Goal: Information Seeking & Learning: Learn about a topic

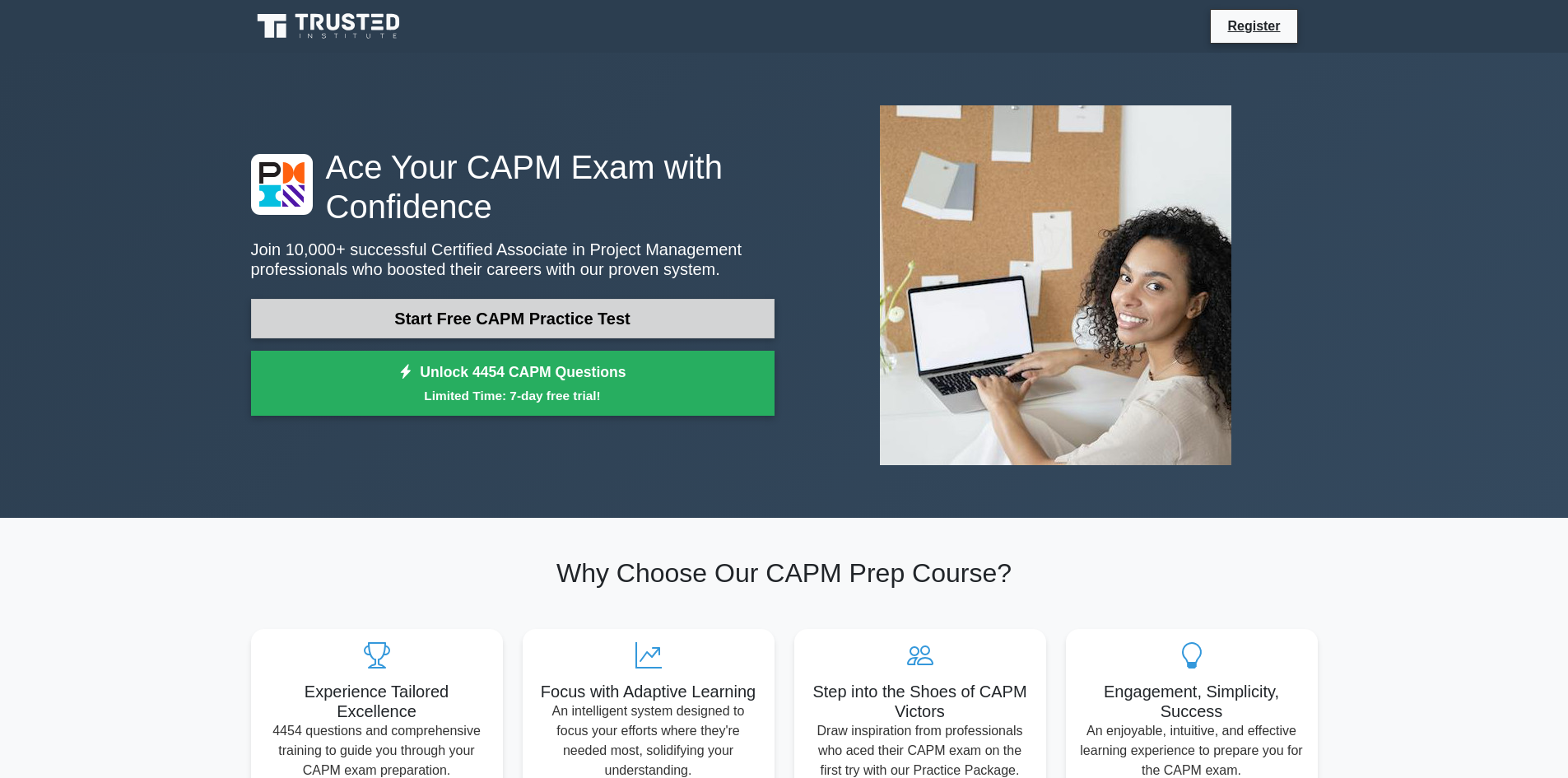
drag, startPoint x: 0, startPoint y: 0, endPoint x: 511, endPoint y: 319, distance: 602.4
click at [511, 319] on link "Start Free CAPM Practice Test" at bounding box center [513, 318] width 524 height 39
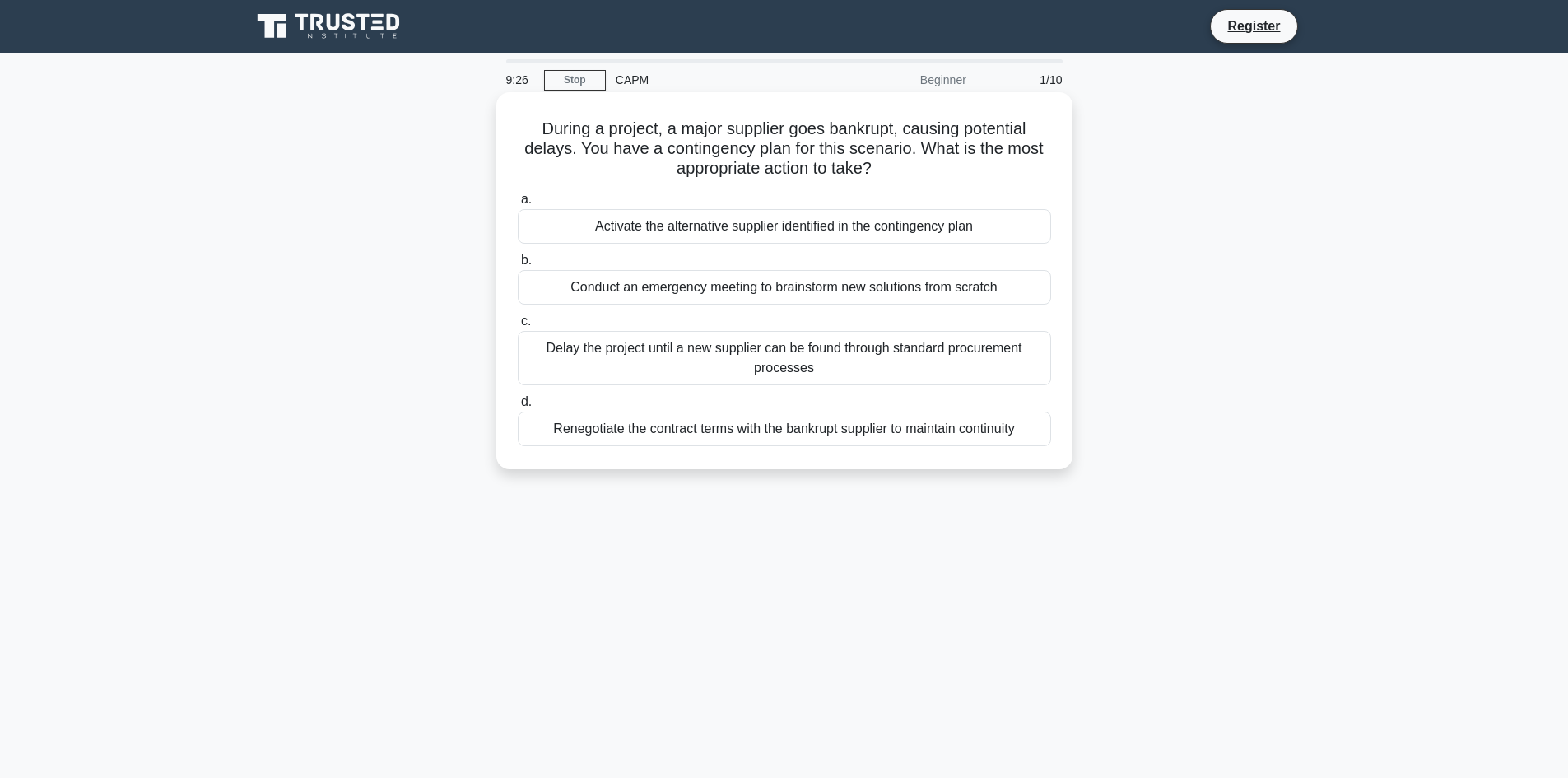
click at [765, 226] on div "Activate the alternative supplier identified in the contingency plan" at bounding box center [784, 226] width 533 height 35
click at [518, 205] on input "a. Activate the alternative supplier identified in the contingency plan" at bounding box center [518, 200] width 0 height 11
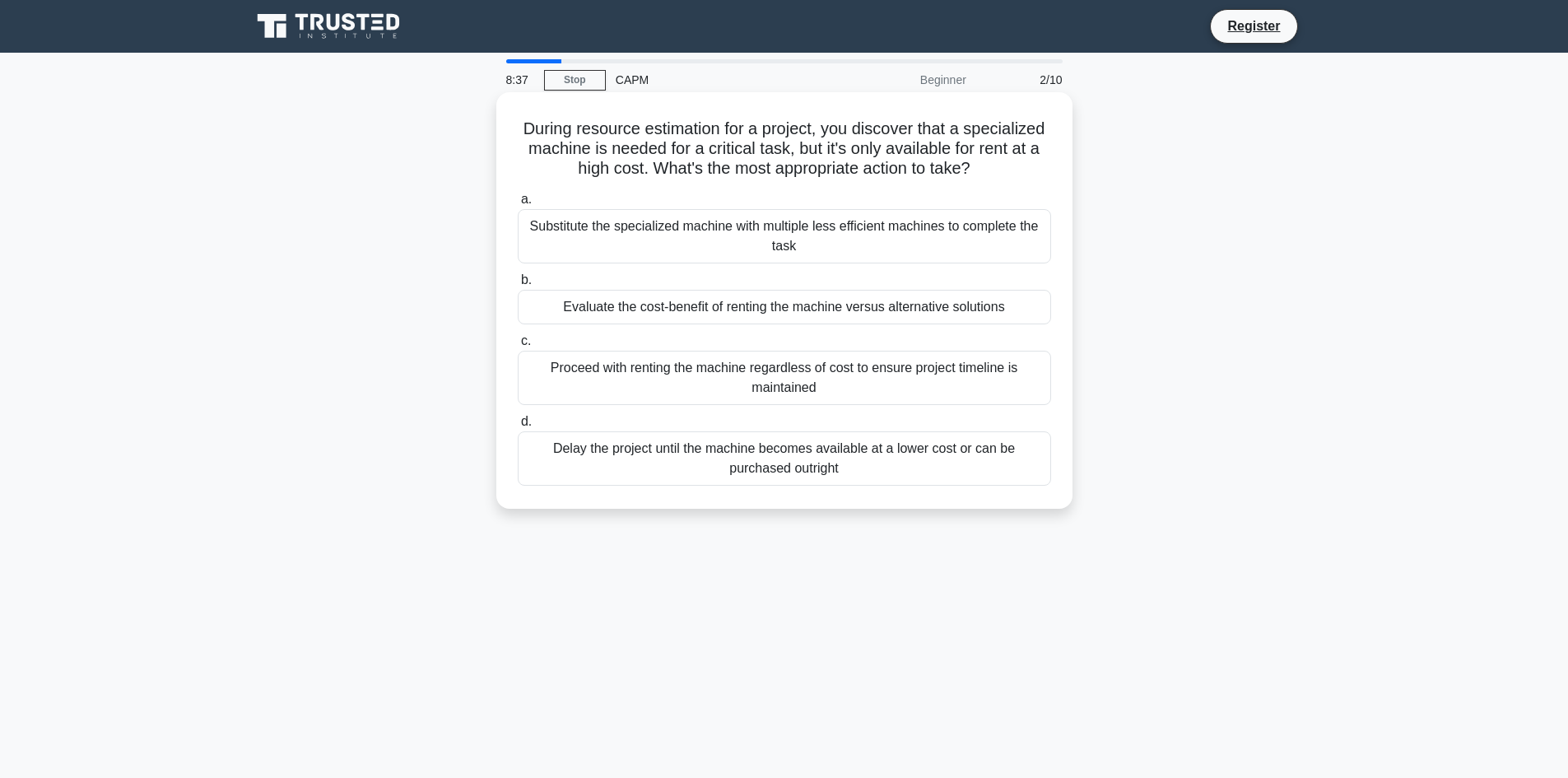
click at [820, 316] on div "Evaluate the cost-benefit of renting the machine versus alternative solutions" at bounding box center [784, 307] width 533 height 35
click at [518, 286] on input "b. Evaluate the cost-benefit of renting the machine versus alternative solutions" at bounding box center [518, 280] width 0 height 11
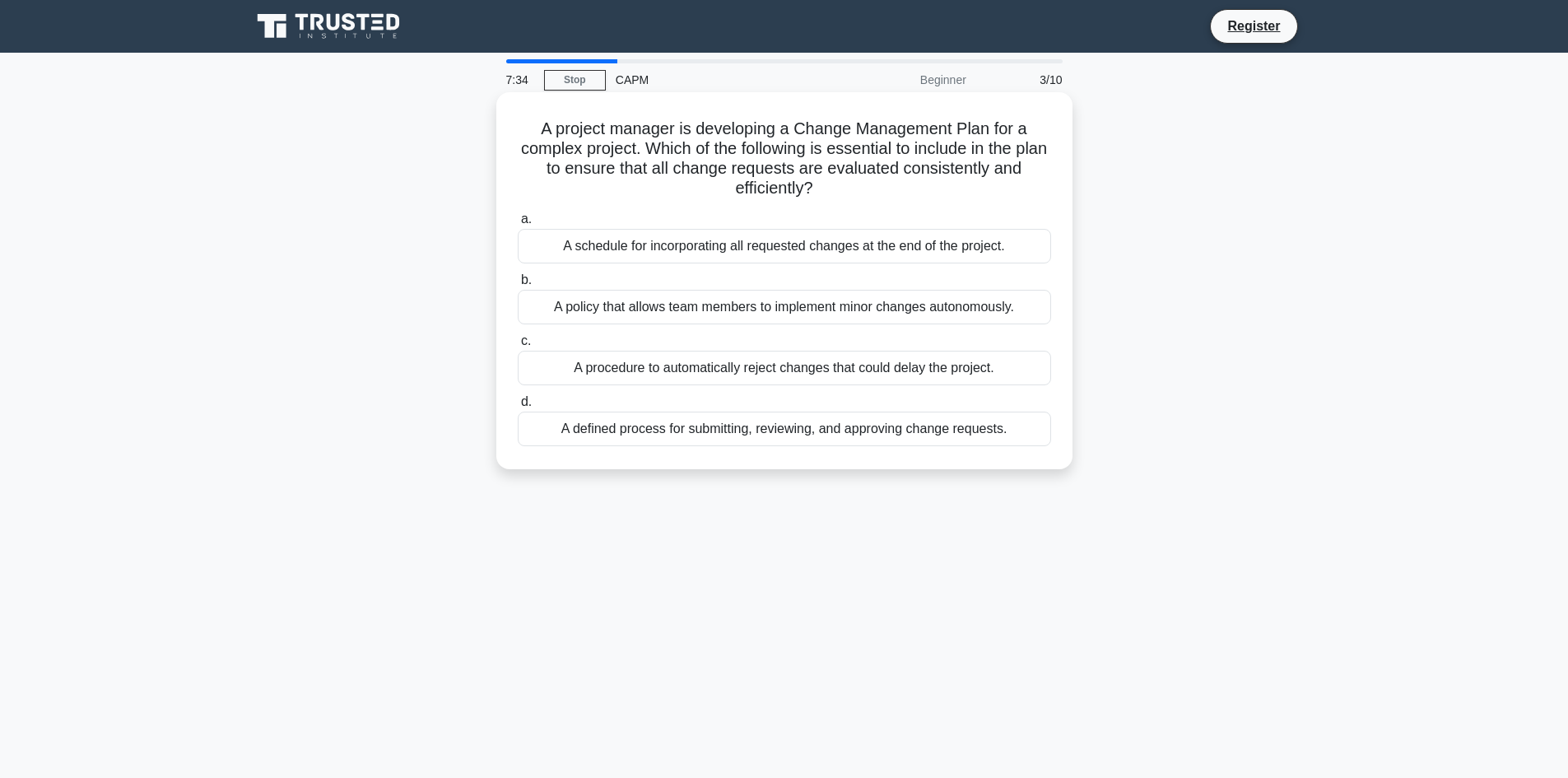
click at [791, 435] on div "A defined process for submitting, reviewing, and approving change requests." at bounding box center [784, 428] width 533 height 35
click at [518, 408] on input "d. A defined process for submitting, reviewing, and approving change requests." at bounding box center [518, 402] width 0 height 11
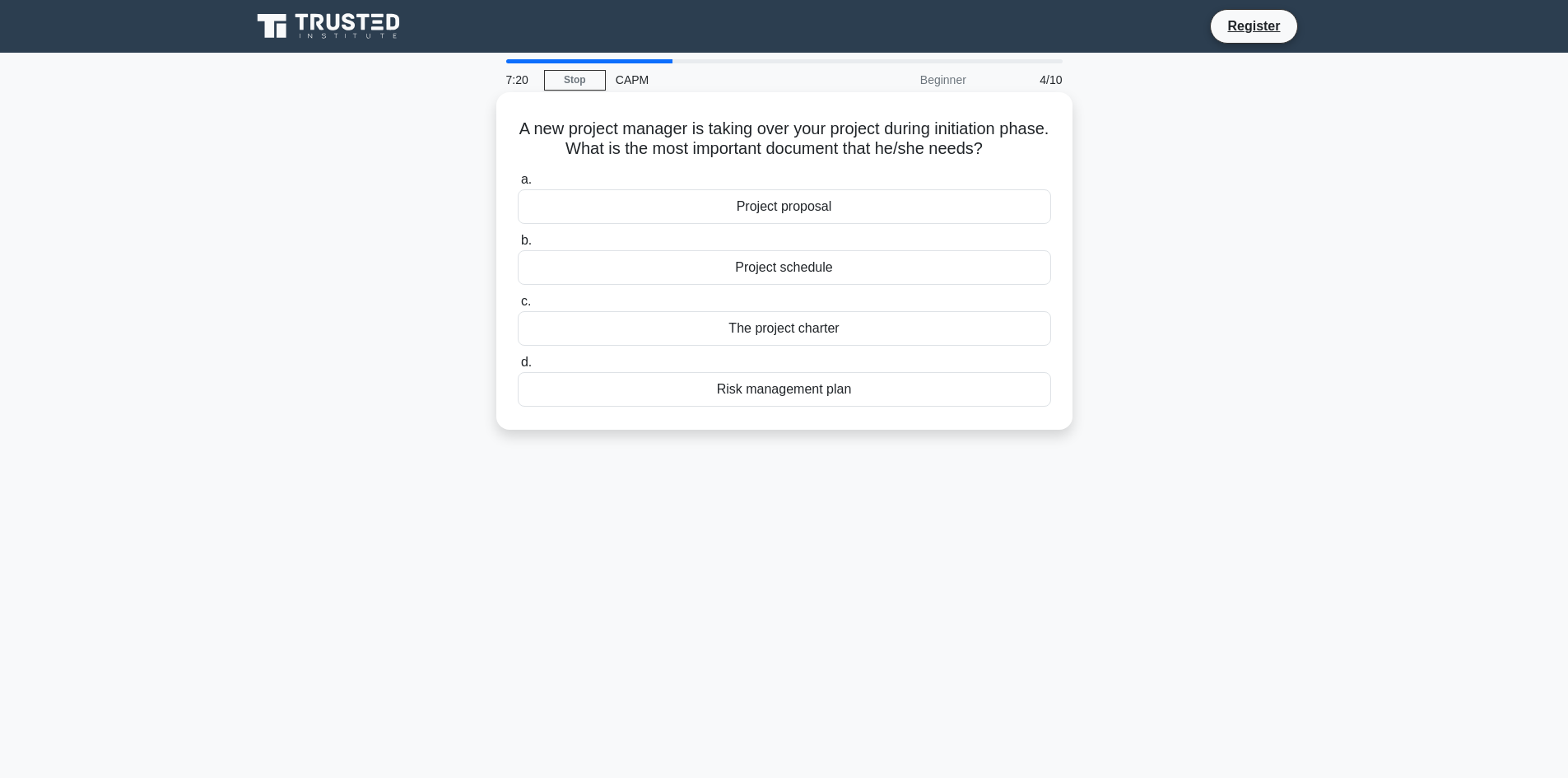
click at [806, 217] on div "Project proposal" at bounding box center [784, 206] width 533 height 35
click at [518, 185] on input "a. Project proposal" at bounding box center [518, 180] width 0 height 11
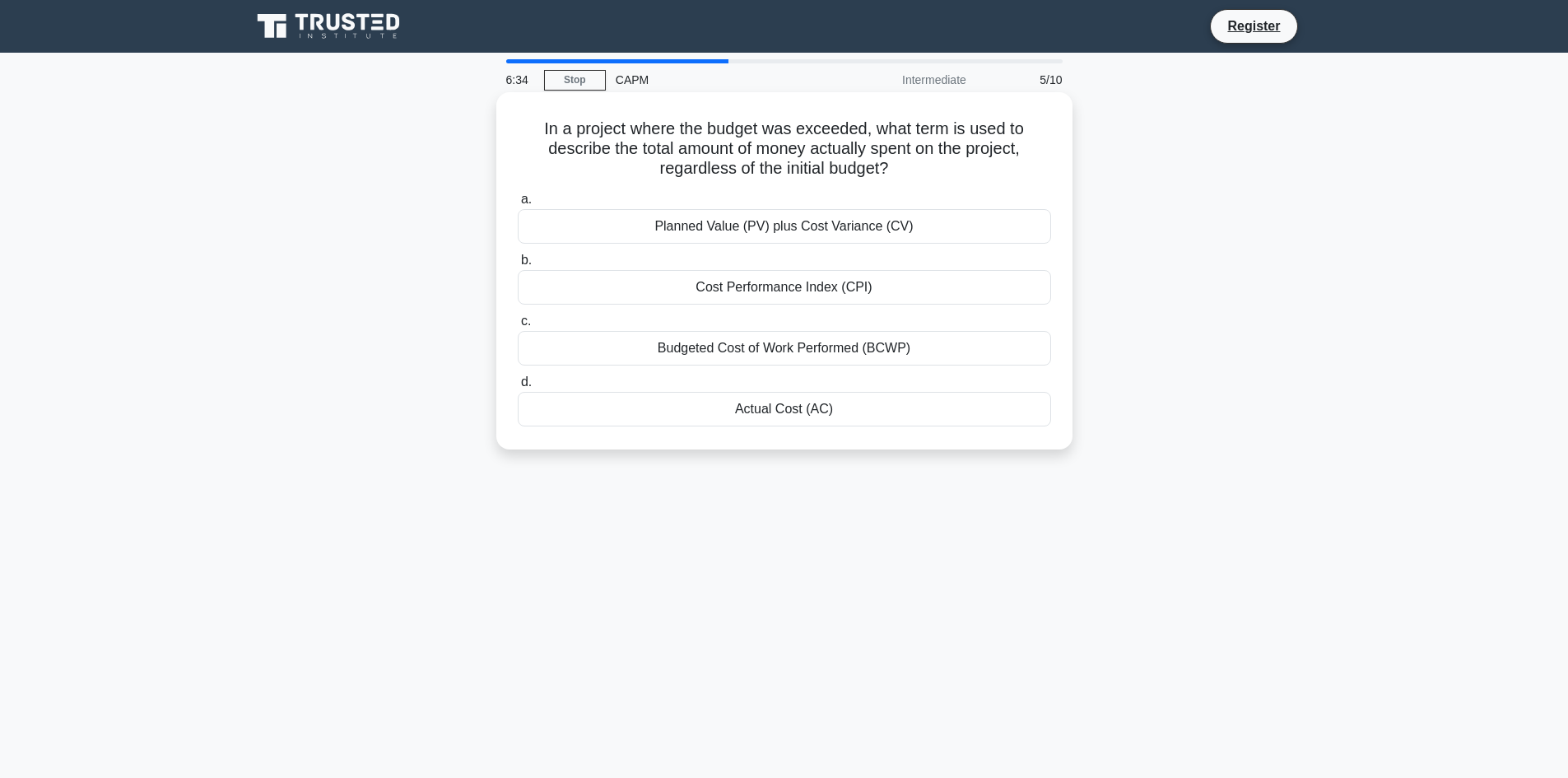
click at [772, 297] on div "Cost Performance Index (CPI)" at bounding box center [784, 287] width 533 height 35
click at [518, 266] on input "b. Cost Performance Index (CPI)" at bounding box center [518, 260] width 0 height 11
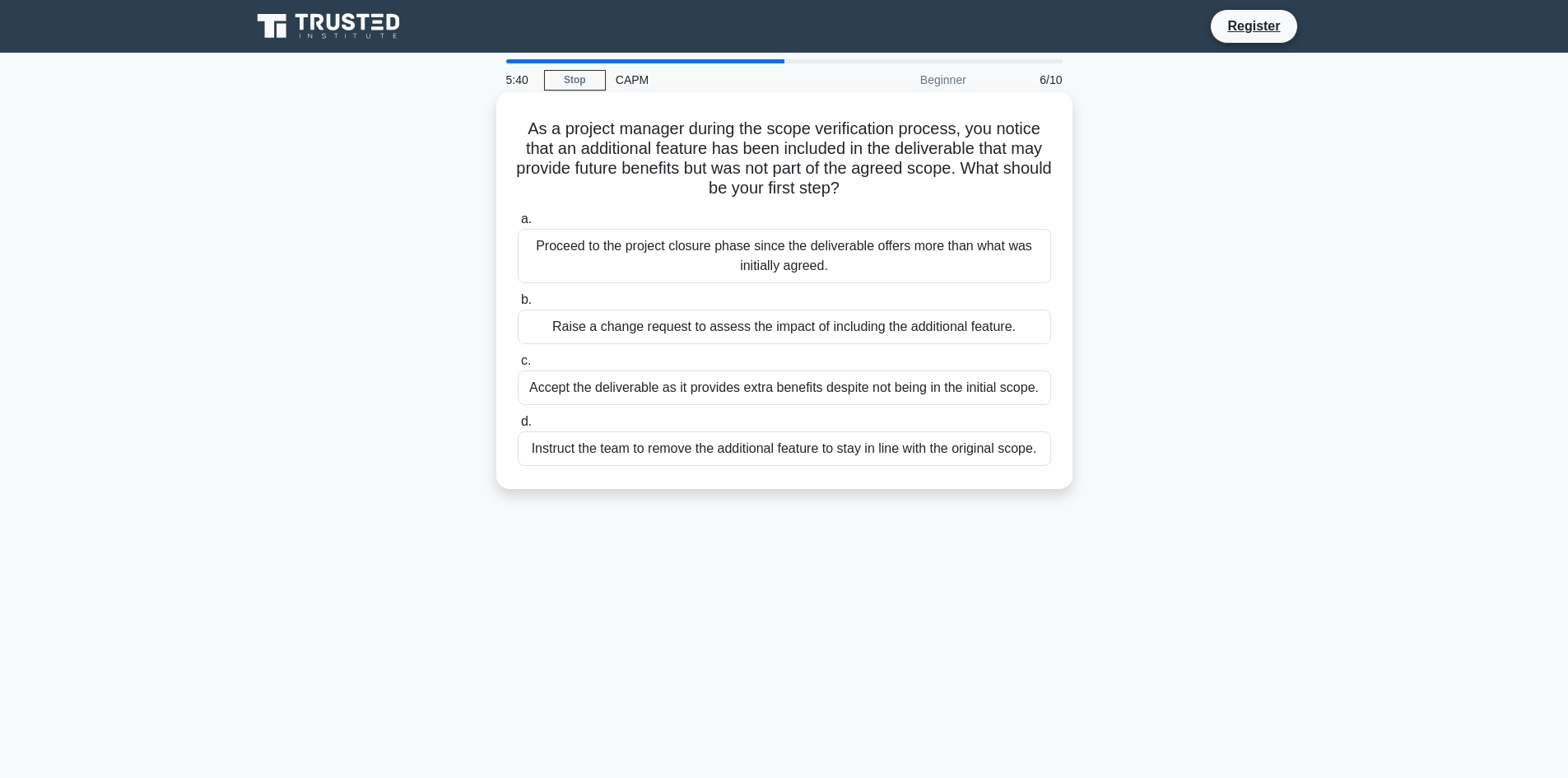
click at [694, 267] on div "Proceed to the project closure phase since the deliverable offers more than wha…" at bounding box center [784, 256] width 533 height 55
click at [518, 224] on input "a. Proceed to the project closure phase since the deliverable offers more than …" at bounding box center [518, 219] width 0 height 11
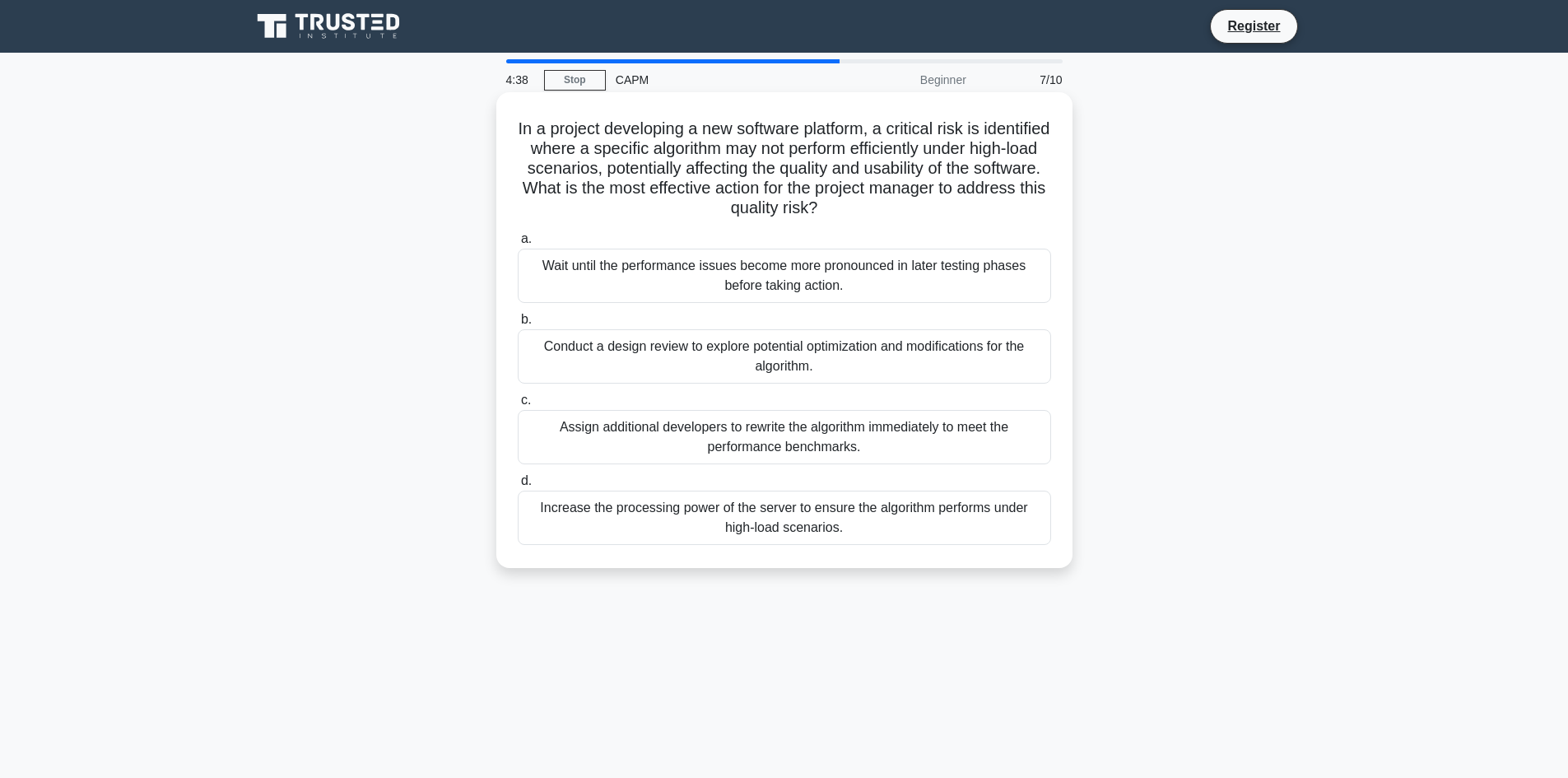
click at [721, 367] on div "Conduct a design review to explore potential optimization and modifications for…" at bounding box center [784, 357] width 533 height 55
click at [518, 325] on input "b. Conduct a design review to explore potential optimization and modifications …" at bounding box center [518, 320] width 0 height 11
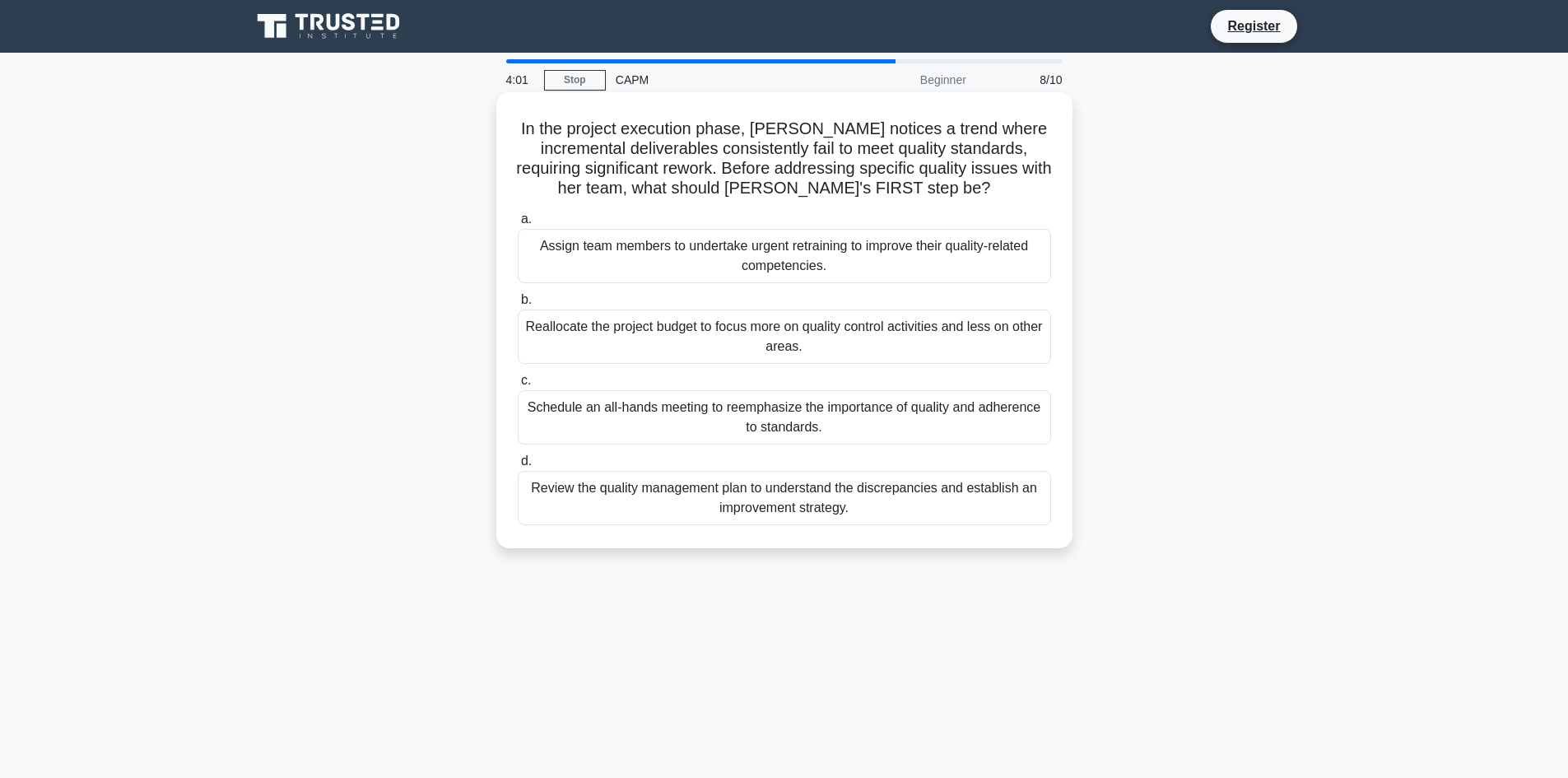
click at [776, 508] on div "Review the quality management plan to understand the discrepancies and establis…" at bounding box center [784, 498] width 533 height 55
click at [518, 467] on input "d. Review the quality management plan to understand the discrepancies and estab…" at bounding box center [518, 461] width 0 height 11
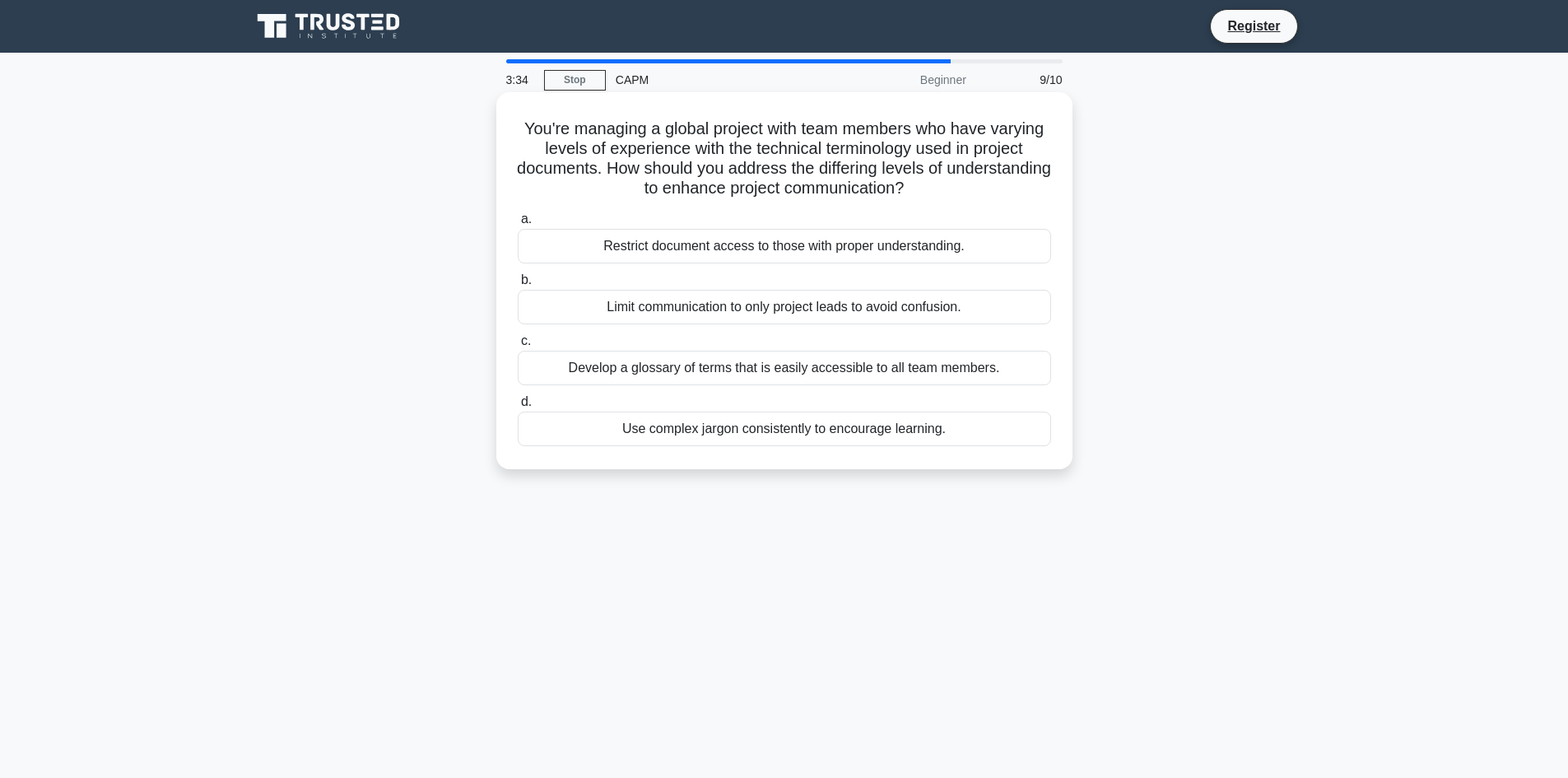
click at [758, 371] on div "Develop a glossary of terms that is easily accessible to all team members." at bounding box center [784, 368] width 533 height 35
click at [518, 346] on input "c. Develop a glossary of terms that is easily accessible to all team members." at bounding box center [518, 341] width 0 height 11
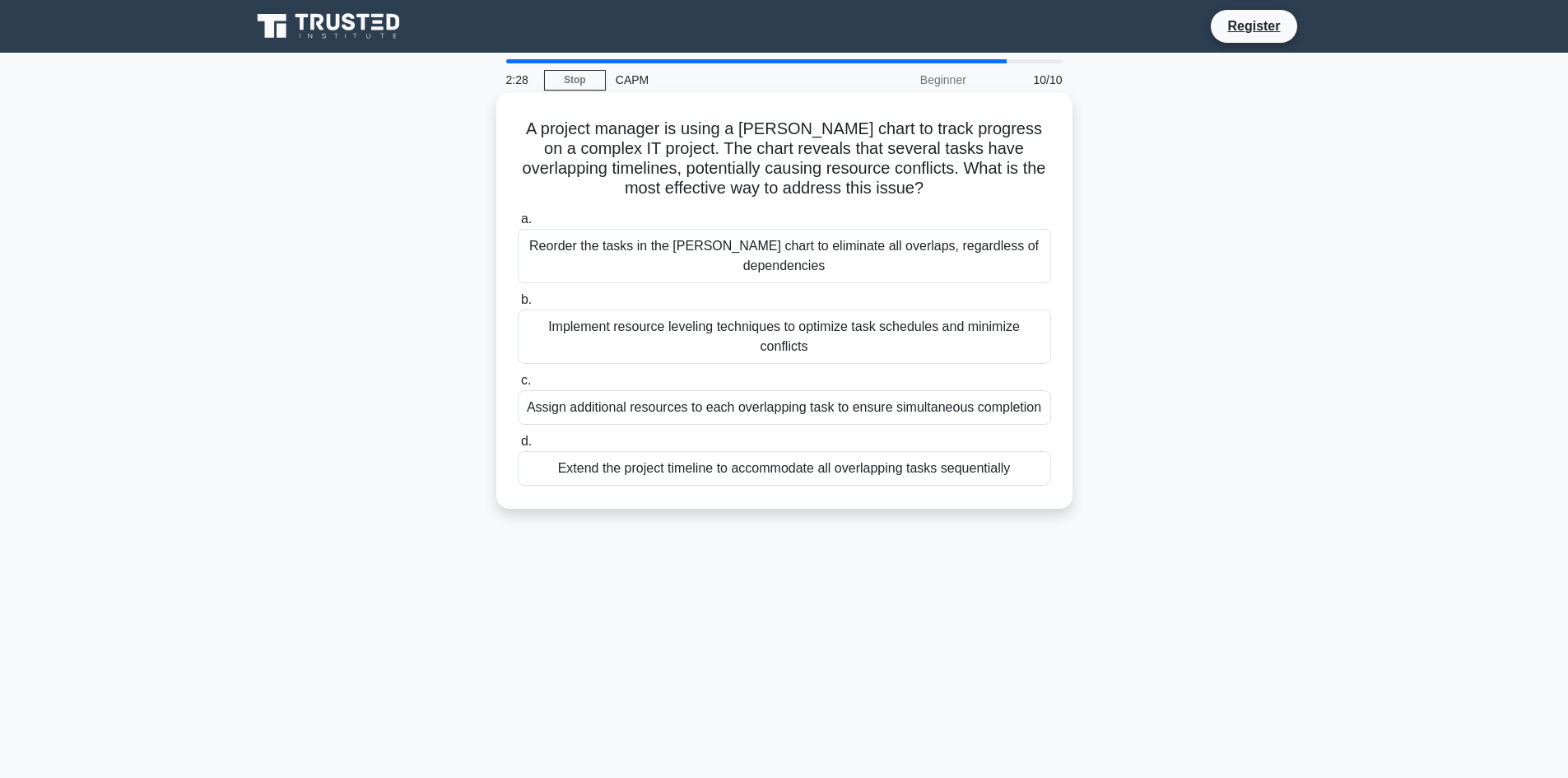
click at [807, 316] on div "Implement resource leveling techniques to optimize task schedules and minimize …" at bounding box center [784, 337] width 533 height 55
click at [518, 305] on input "b. Implement resource leveling techniques to optimize task schedules and minimi…" at bounding box center [518, 299] width 0 height 11
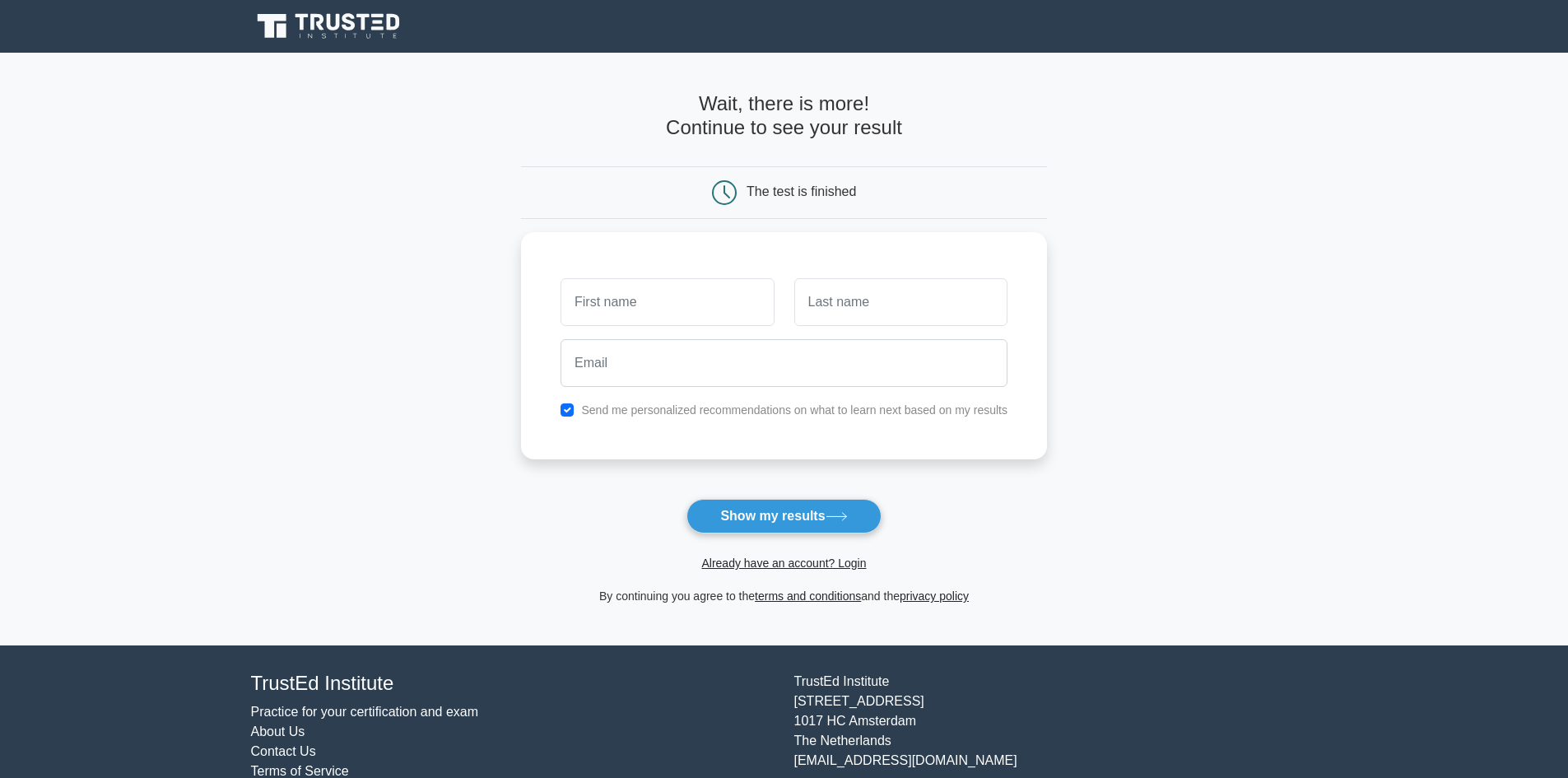
type input "s"
type input "Saymond"
click at [865, 277] on input "text" at bounding box center [901, 298] width 213 height 48
type input "[PERSON_NAME]"
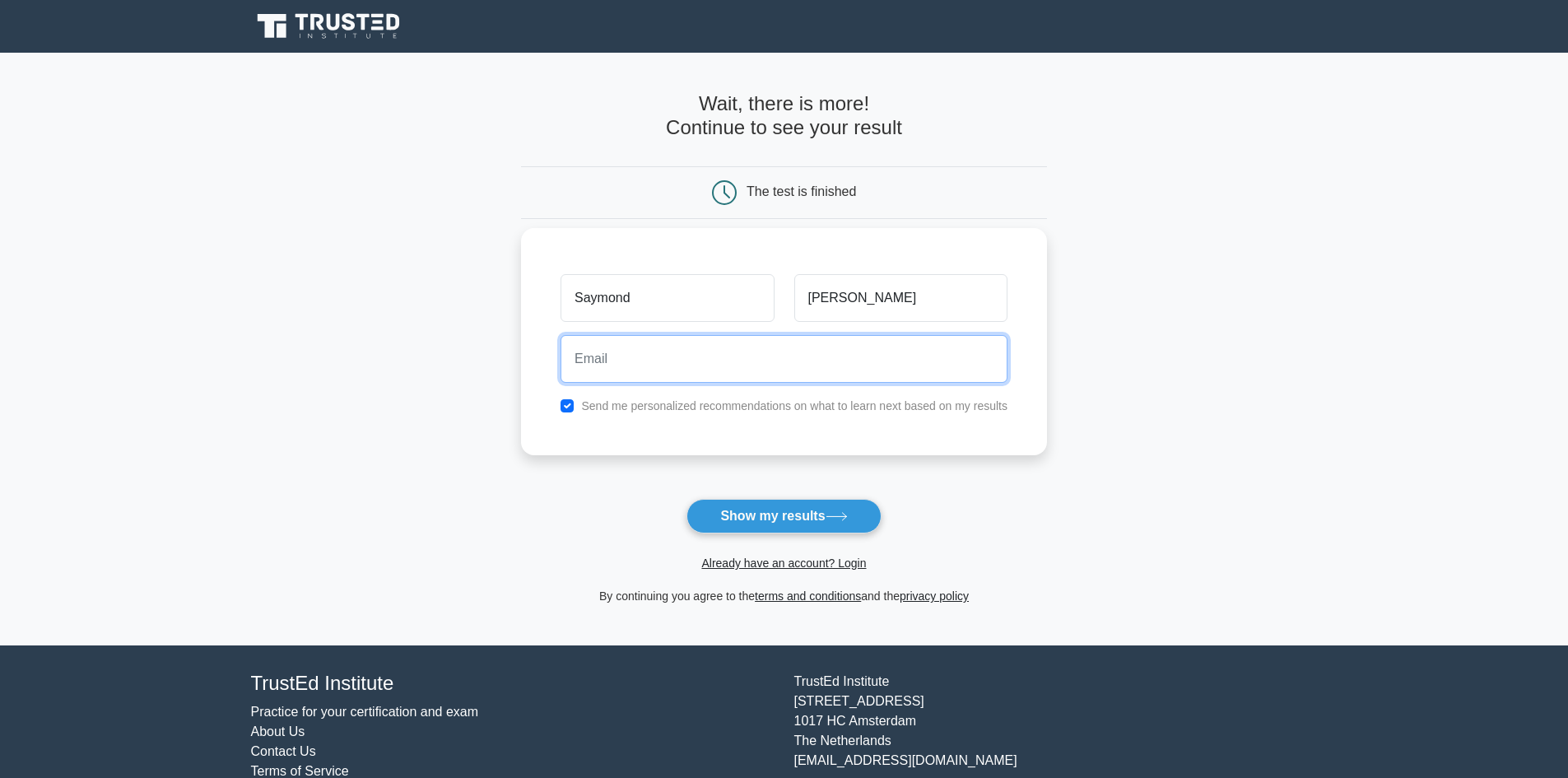
click at [655, 344] on input "email" at bounding box center [784, 359] width 447 height 48
type input "[EMAIL_ADDRESS][DOMAIN_NAME]"
click at [687, 499] on button "Show my results" at bounding box center [784, 516] width 195 height 35
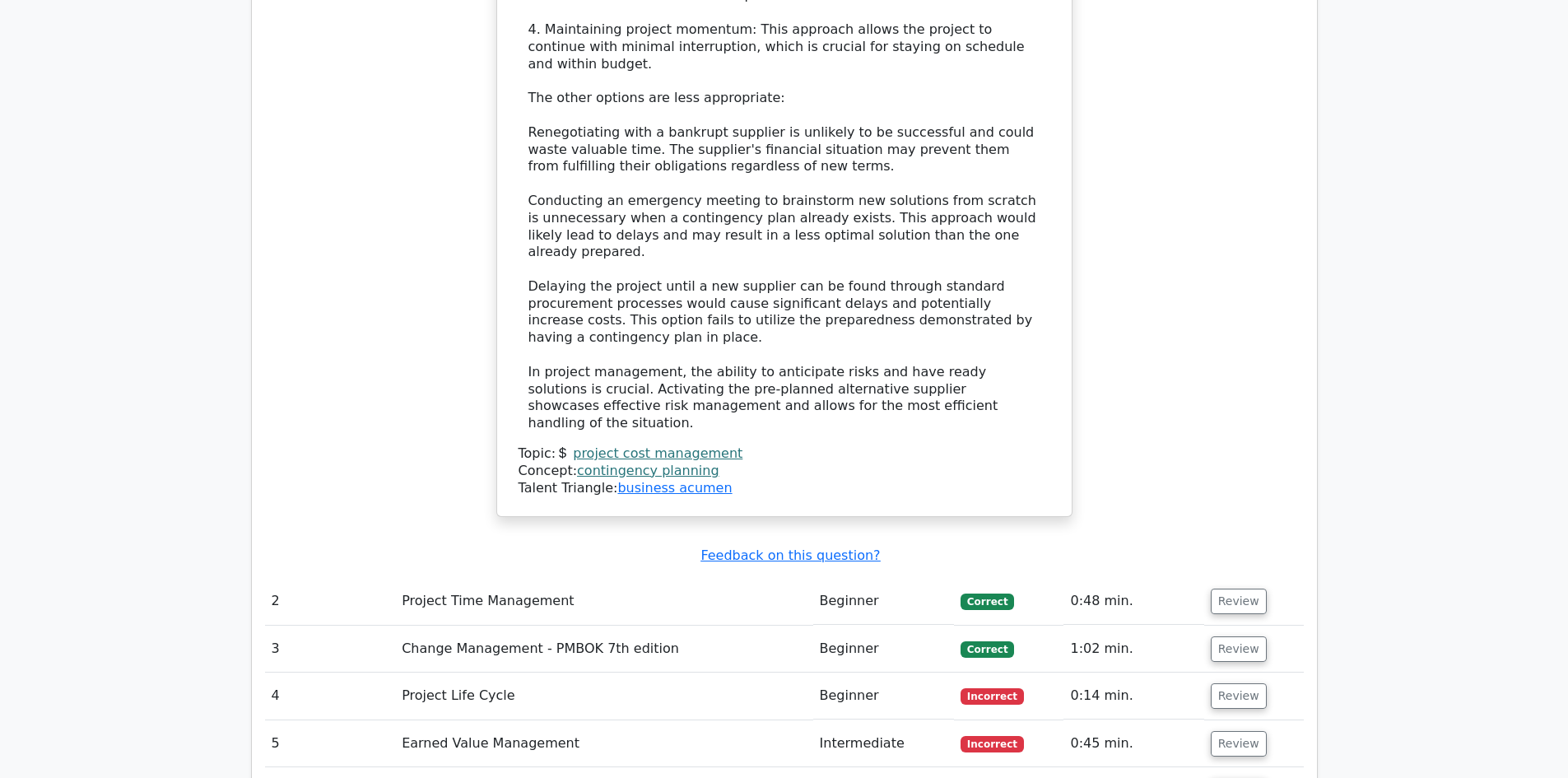
scroll to position [2469, 0]
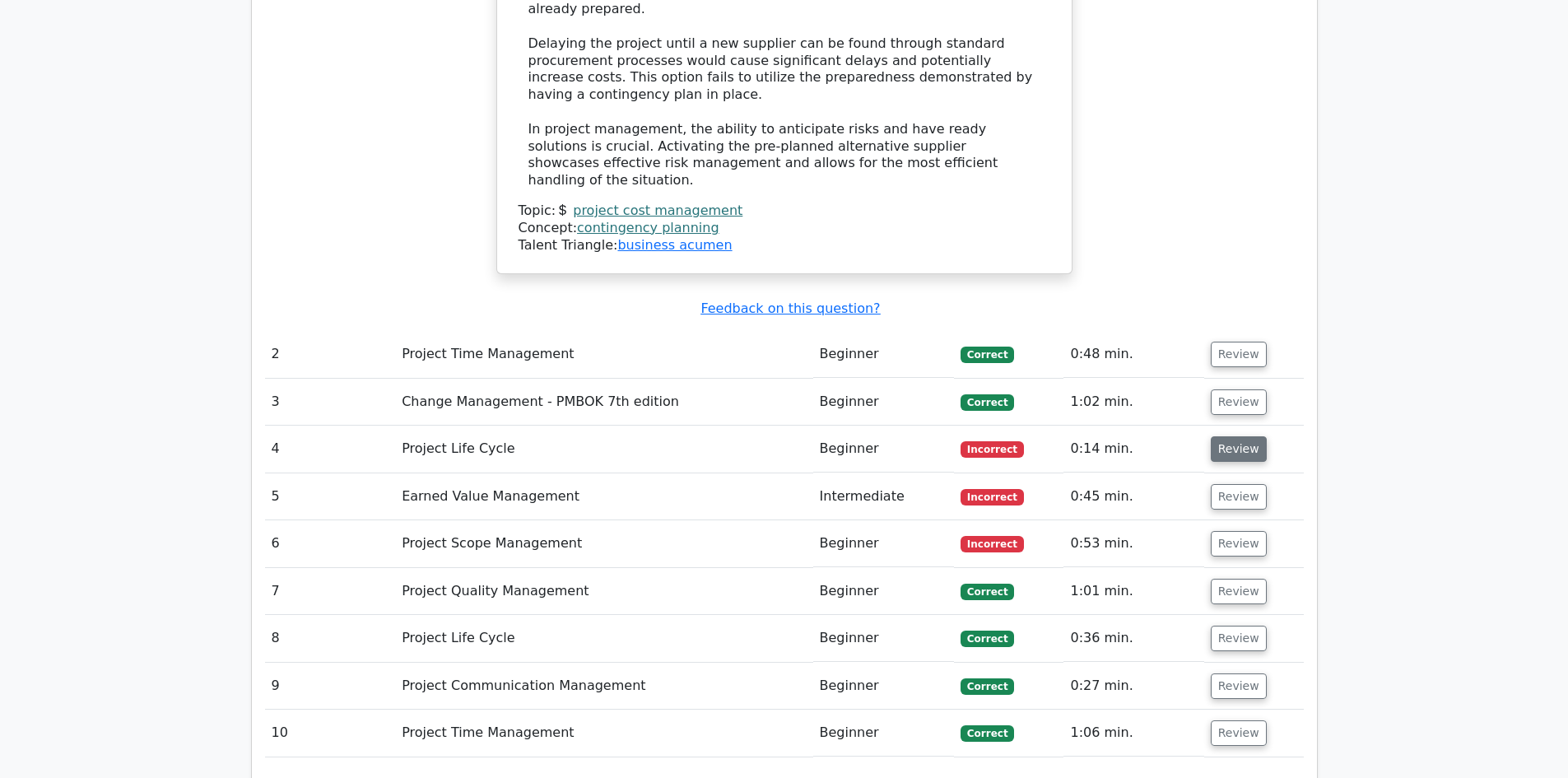
click at [1238, 436] on button "Review" at bounding box center [1239, 449] width 56 height 26
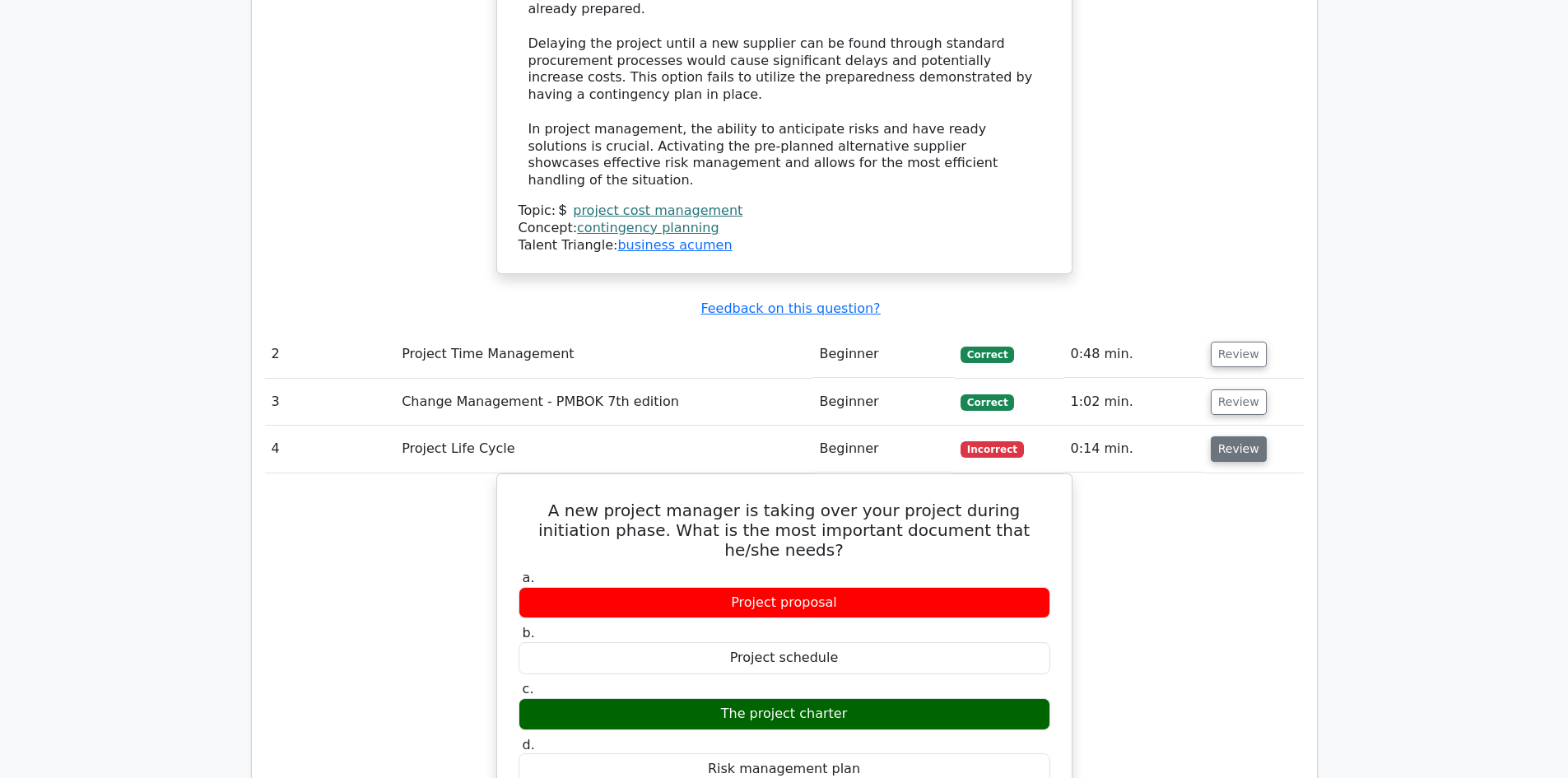
click at [1245, 436] on button "Review" at bounding box center [1239, 449] width 56 height 26
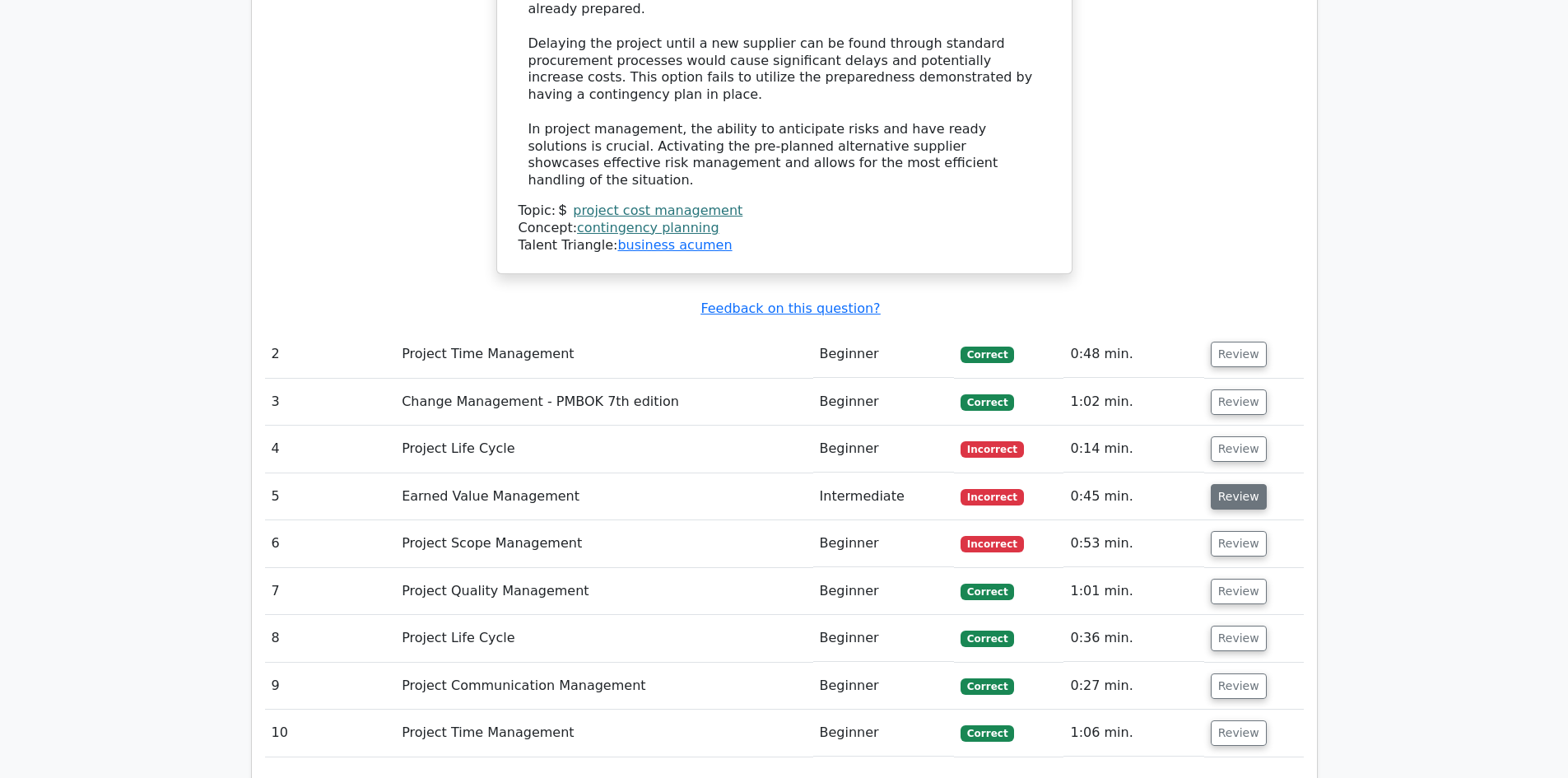
click at [1238, 484] on button "Review" at bounding box center [1239, 496] width 56 height 26
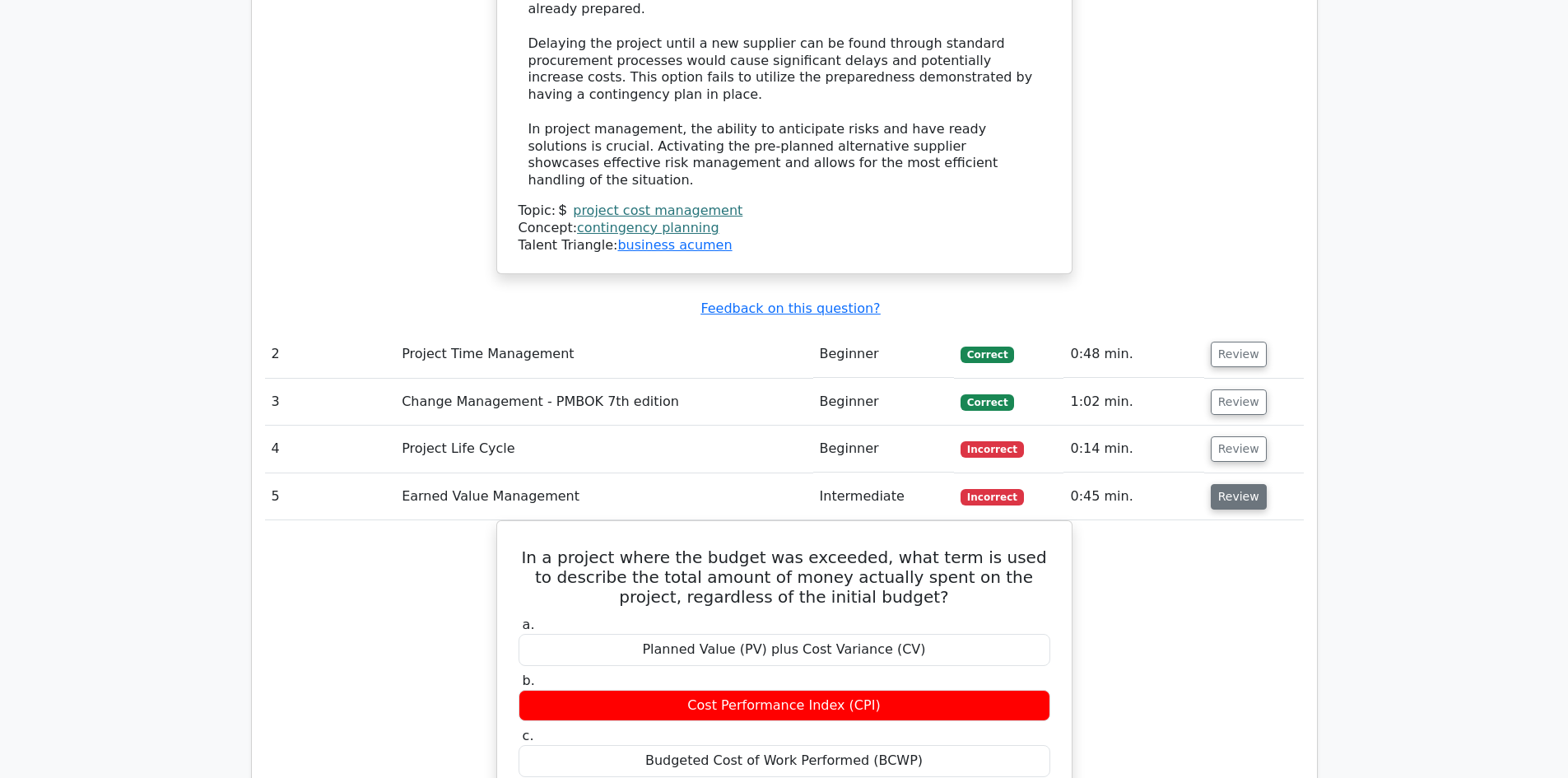
click at [1238, 484] on button "Review" at bounding box center [1239, 496] width 56 height 26
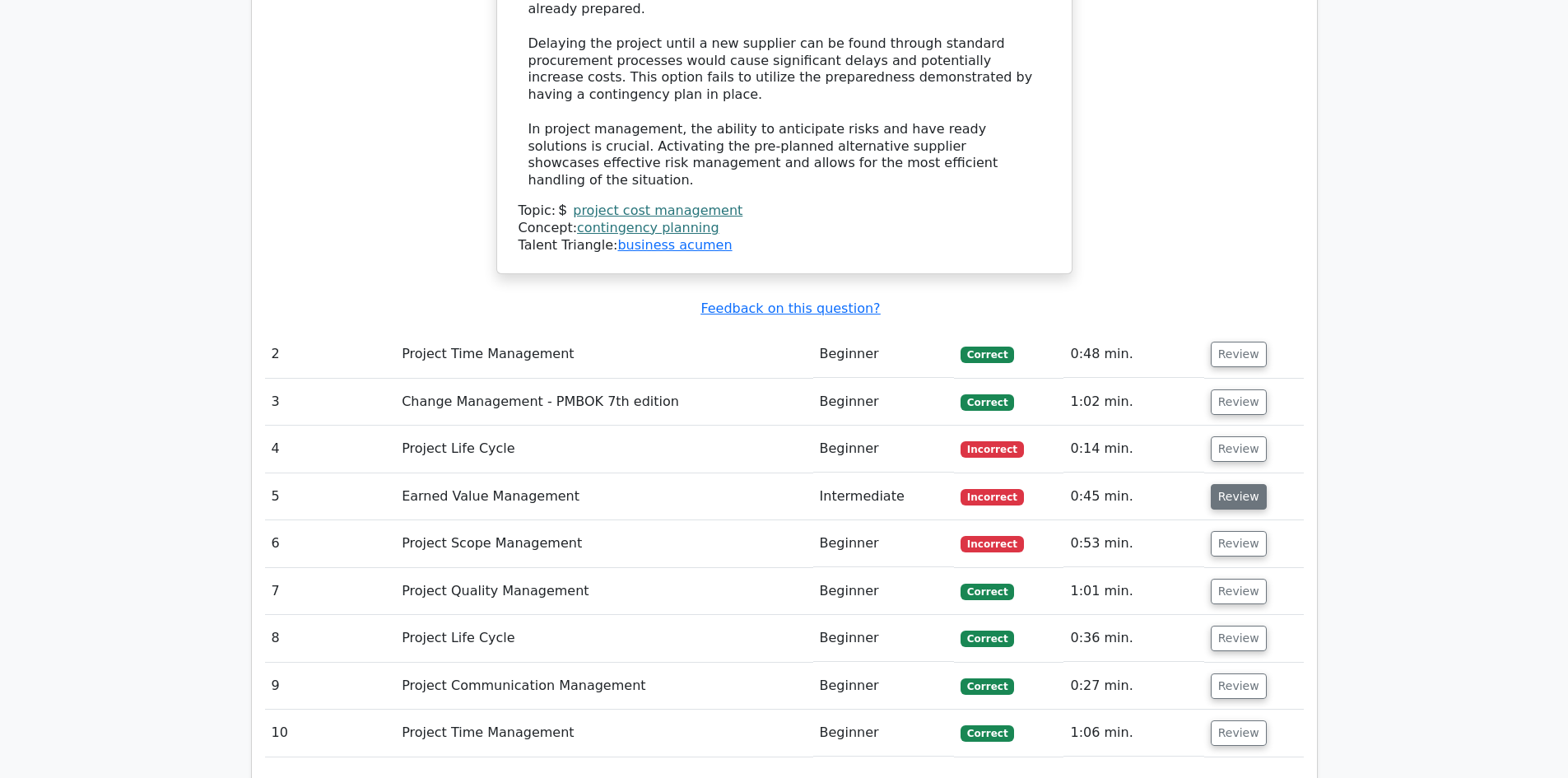
click at [1228, 484] on button "Review" at bounding box center [1239, 496] width 56 height 26
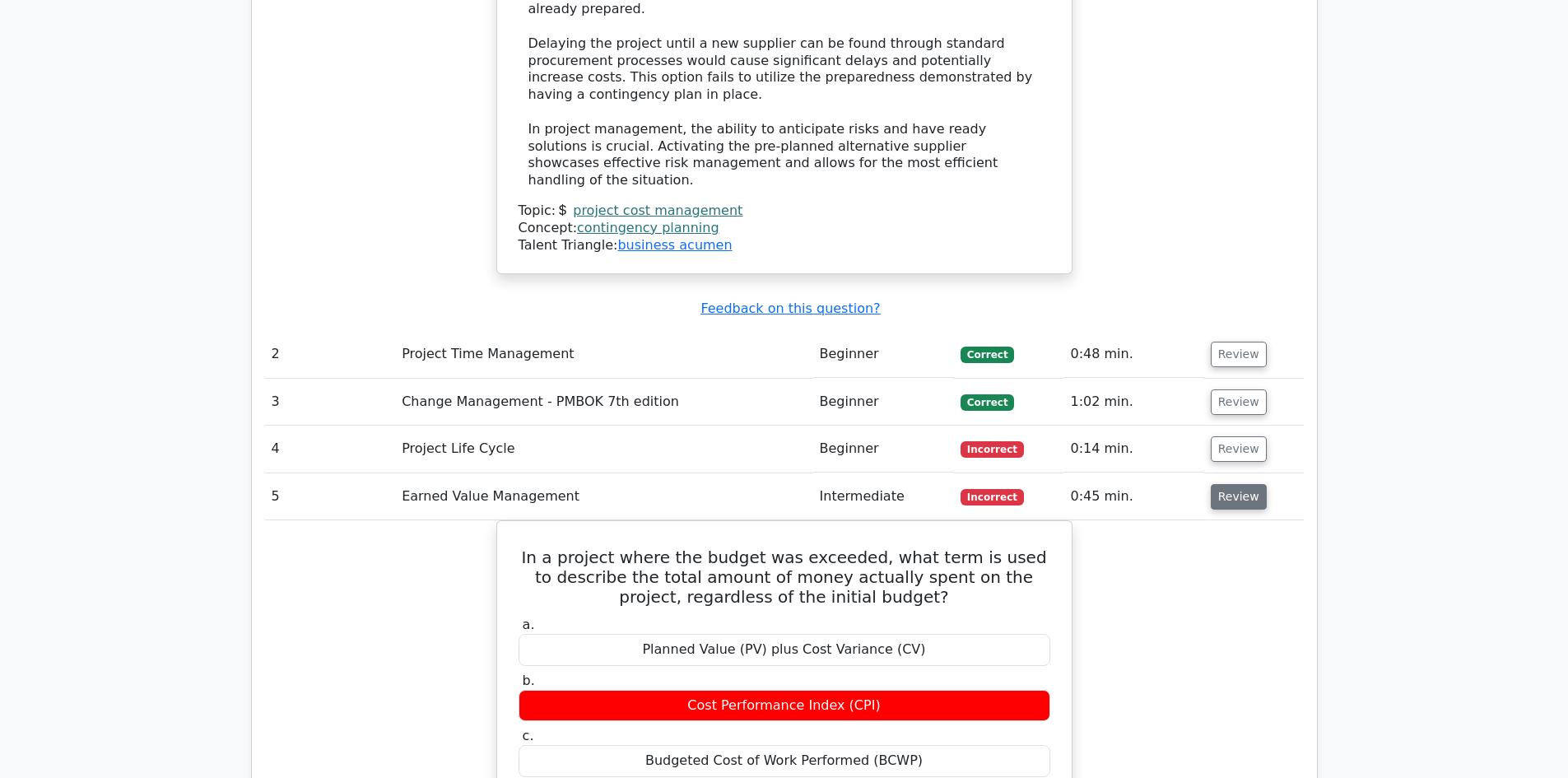
click at [1228, 484] on button "Review" at bounding box center [1239, 496] width 56 height 26
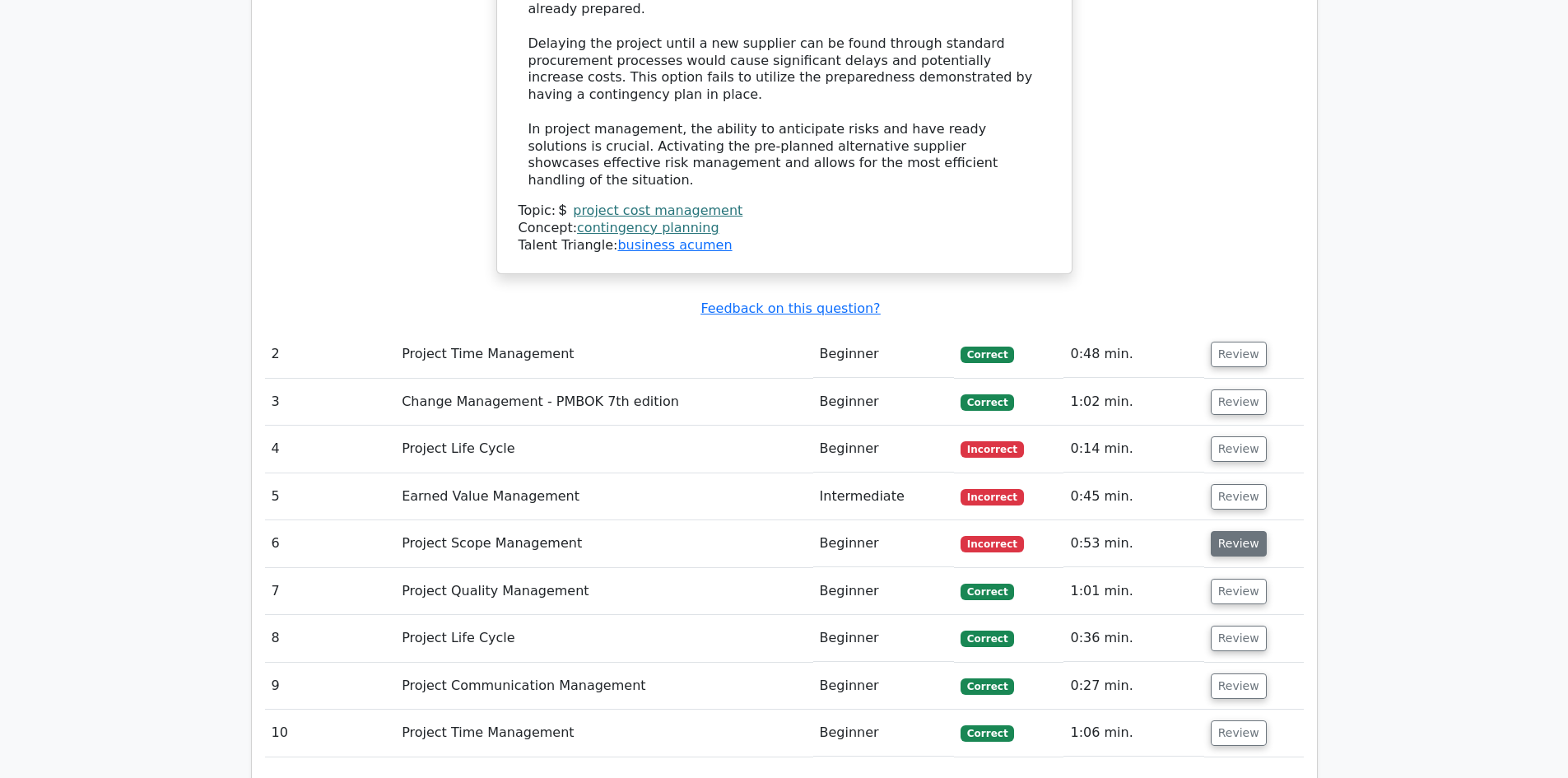
click at [1234, 531] on button "Review" at bounding box center [1239, 543] width 56 height 26
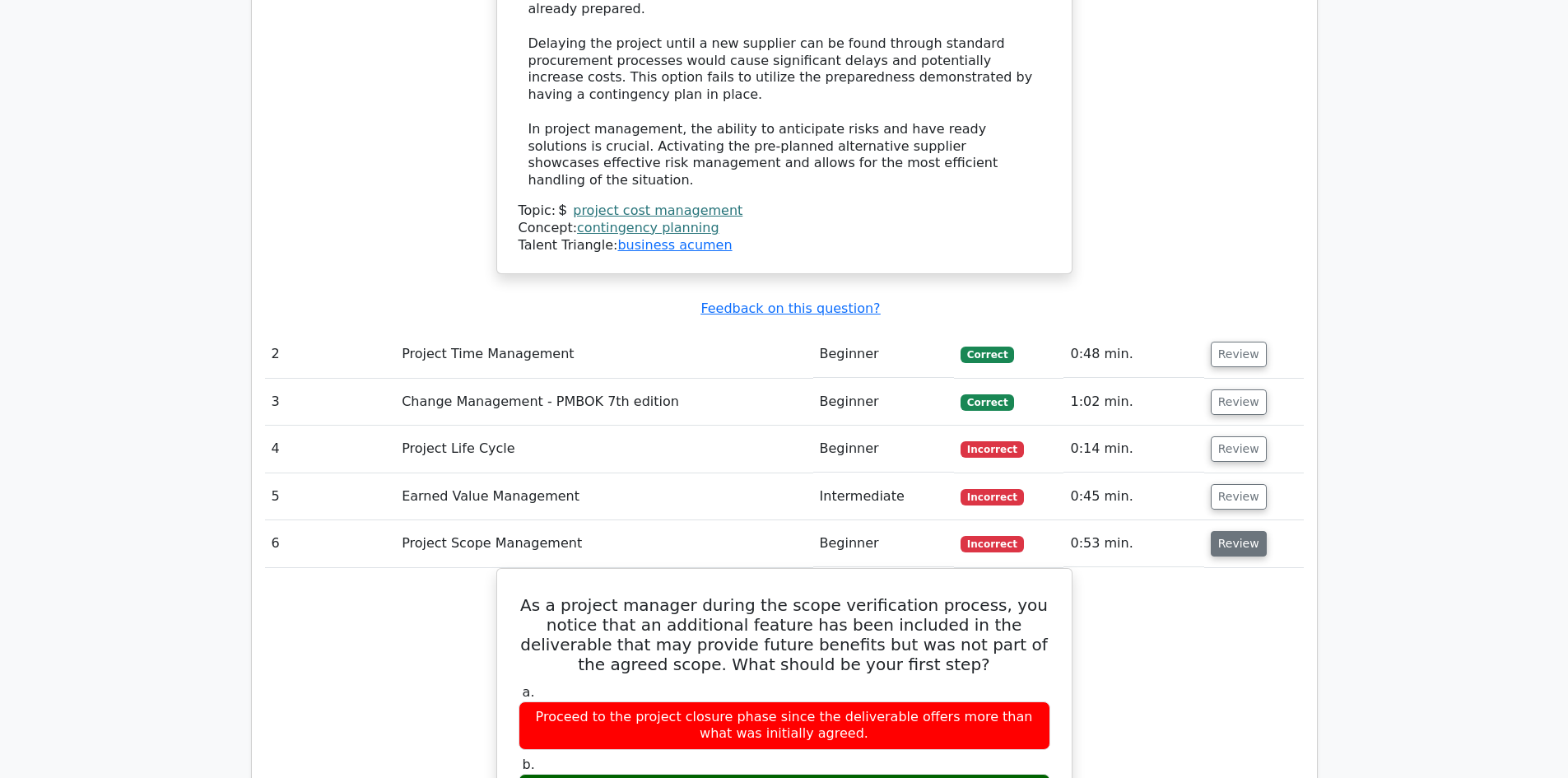
click at [1234, 531] on button "Review" at bounding box center [1239, 543] width 56 height 26
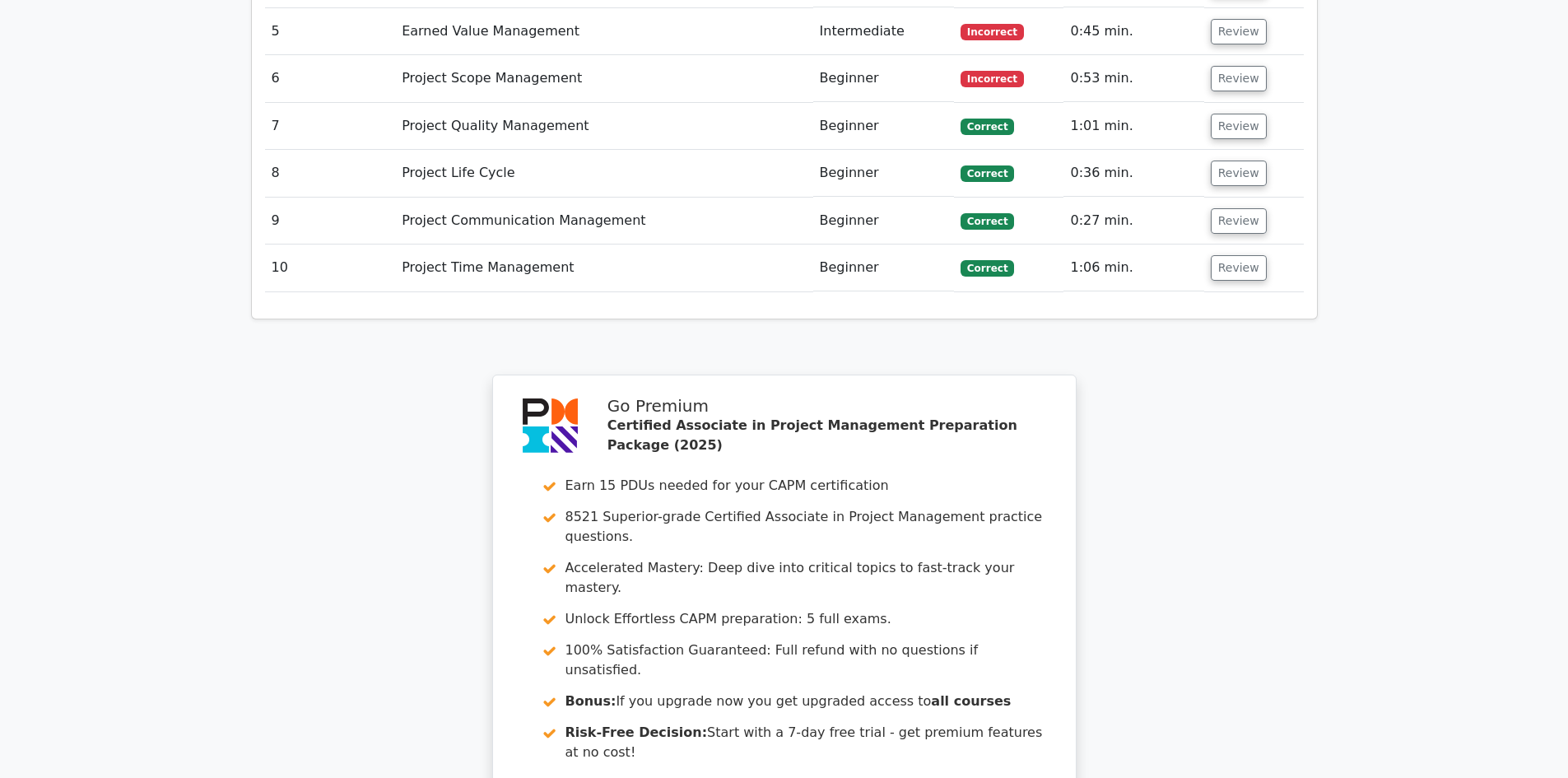
scroll to position [2963, 0]
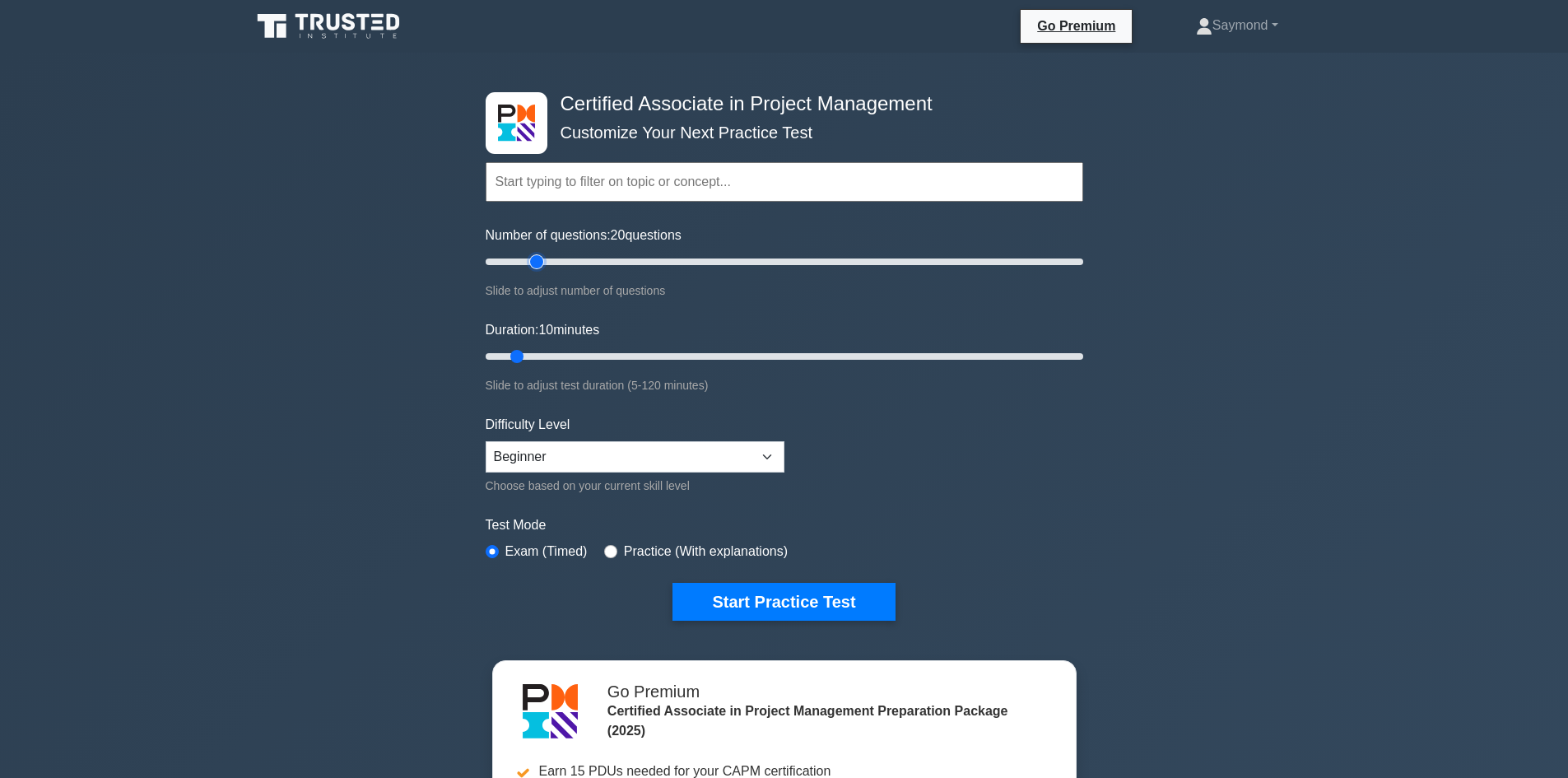
drag, startPoint x: 512, startPoint y: 264, endPoint x: 543, endPoint y: 264, distance: 31.0
type input "20"
click at [543, 264] on input "Number of questions: 20 questions" at bounding box center [784, 261] width 597 height 20
drag, startPoint x: 521, startPoint y: 353, endPoint x: 550, endPoint y: 370, distance: 33.6
type input "15"
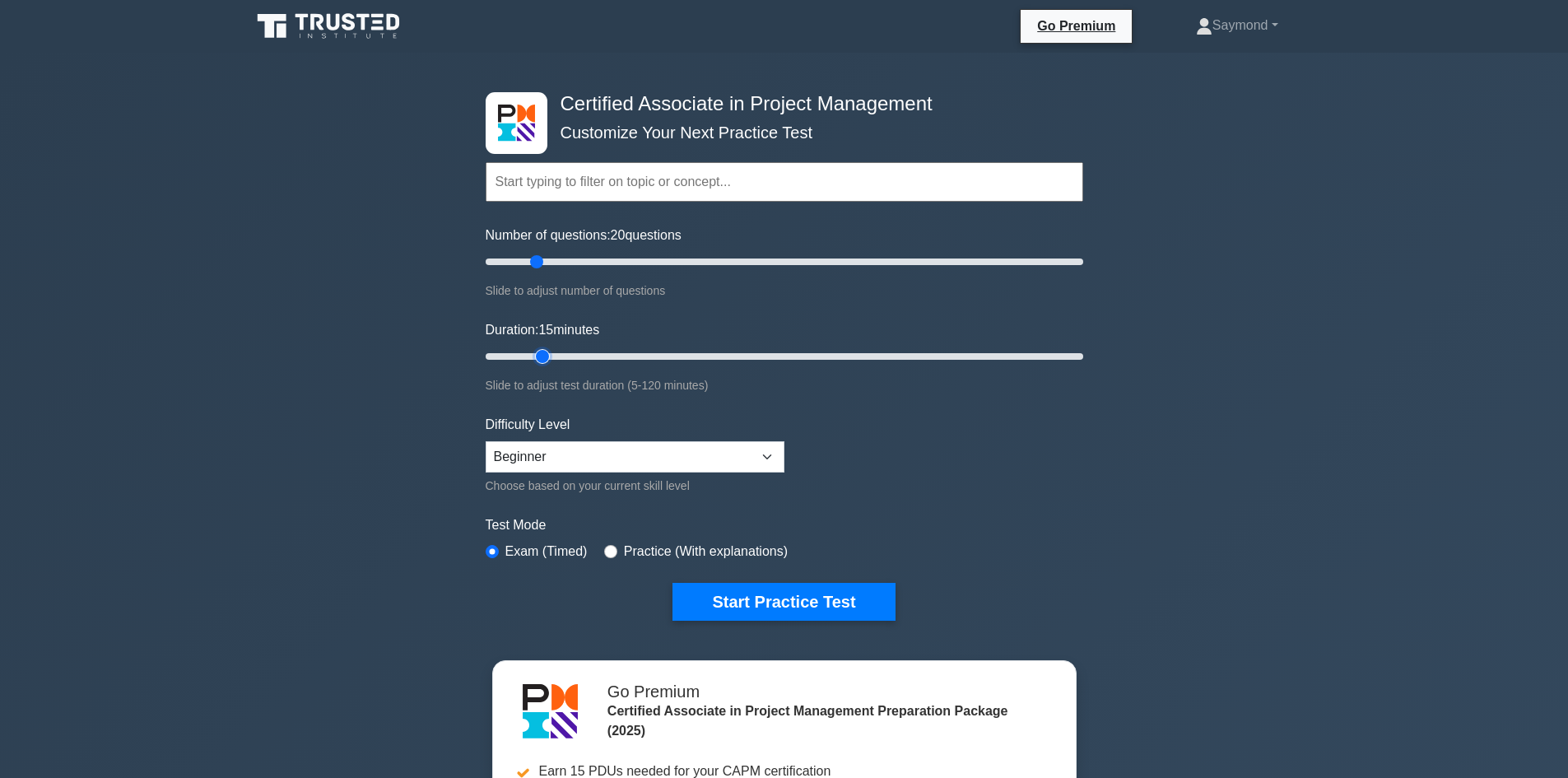
click at [550, 366] on input "Duration: 15 minutes" at bounding box center [784, 356] width 597 height 20
click at [517, 459] on select "Beginner Intermediate Expert" at bounding box center [635, 456] width 299 height 32
select select "intermediate"
click at [485, 441] on select "Beginner Intermediate Expert" at bounding box center [635, 456] width 299 height 32
click at [465, 441] on div "Certified Associate in Project Management Customize Your Next Practice Test Top…" at bounding box center [784, 571] width 1568 height 1036
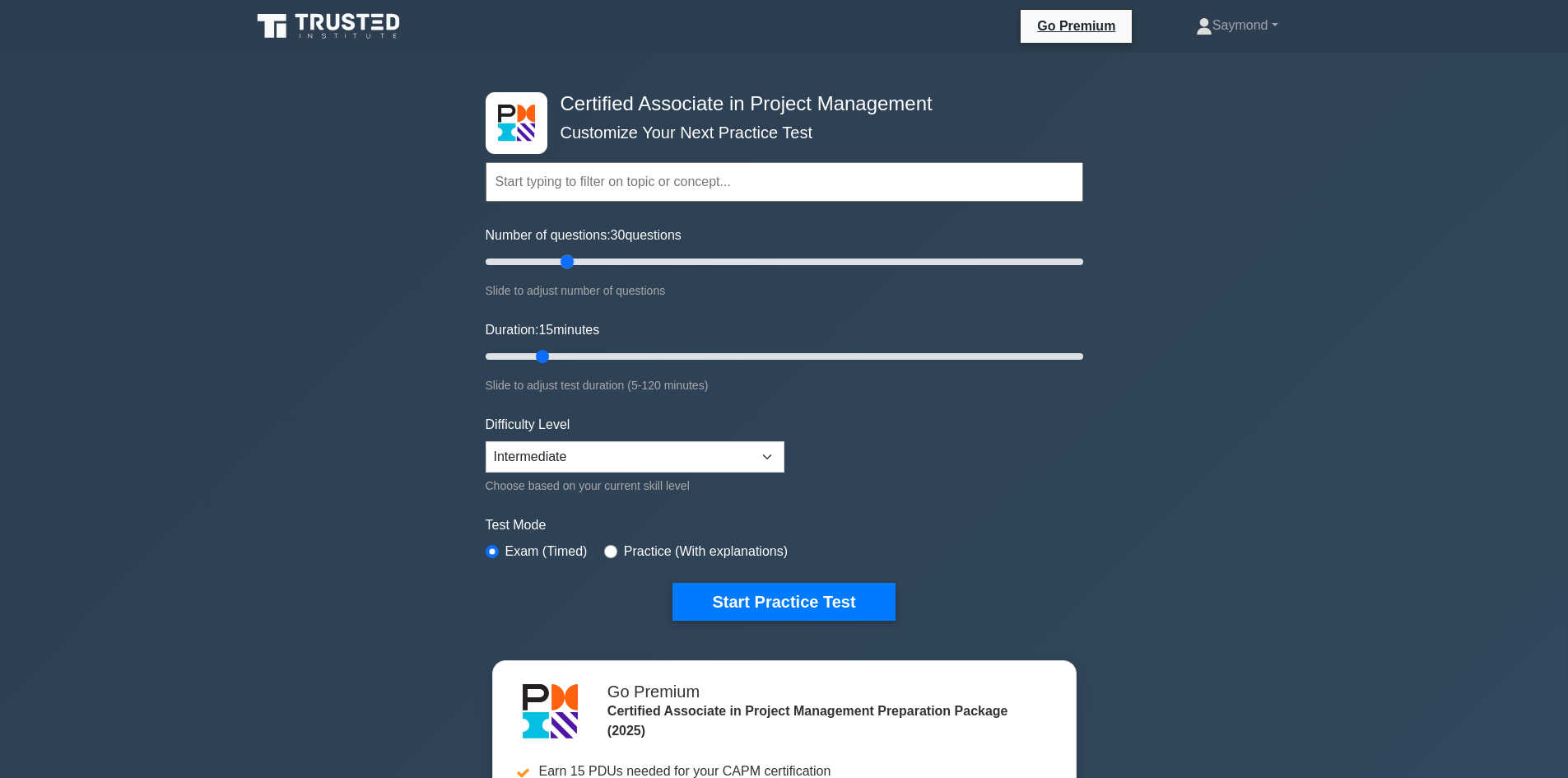
drag, startPoint x: 535, startPoint y: 268, endPoint x: 566, endPoint y: 264, distance: 31.3
type input "30"
click at [566, 264] on input "Number of questions: 30 questions" at bounding box center [784, 261] width 597 height 20
click at [366, 402] on div "Certified Associate in Project Management Customize Your Next Practice Test Top…" at bounding box center [784, 571] width 1568 height 1036
click at [707, 589] on button "Start Practice Test" at bounding box center [783, 601] width 222 height 38
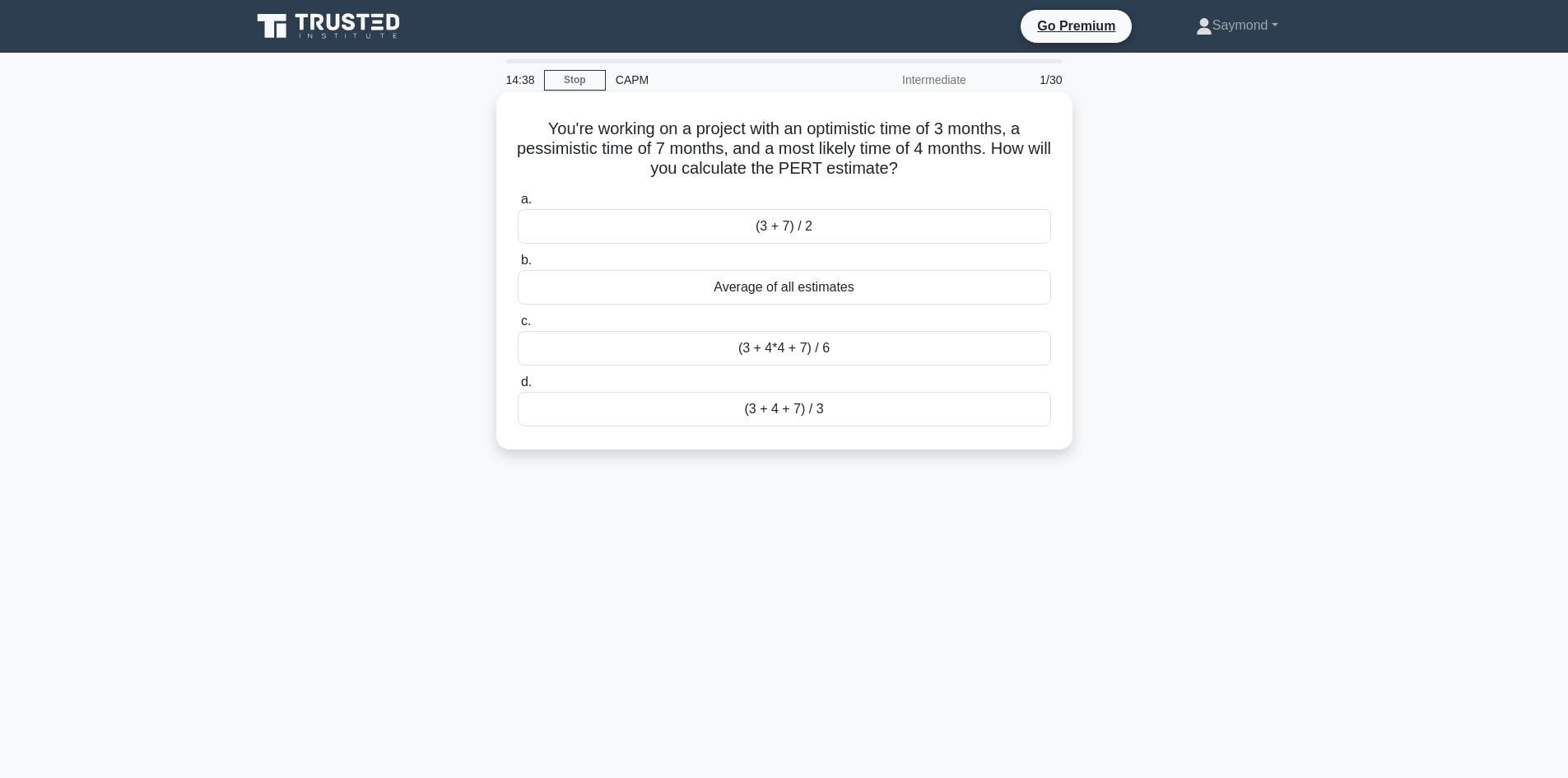
click at [781, 285] on div "Average of all estimates" at bounding box center [784, 287] width 533 height 35
click at [518, 266] on input "b. Average of all estimates" at bounding box center [518, 260] width 0 height 11
click at [857, 357] on div "Schedule Variance" at bounding box center [784, 348] width 533 height 35
click at [518, 327] on input "c. Schedule Variance" at bounding box center [518, 321] width 0 height 11
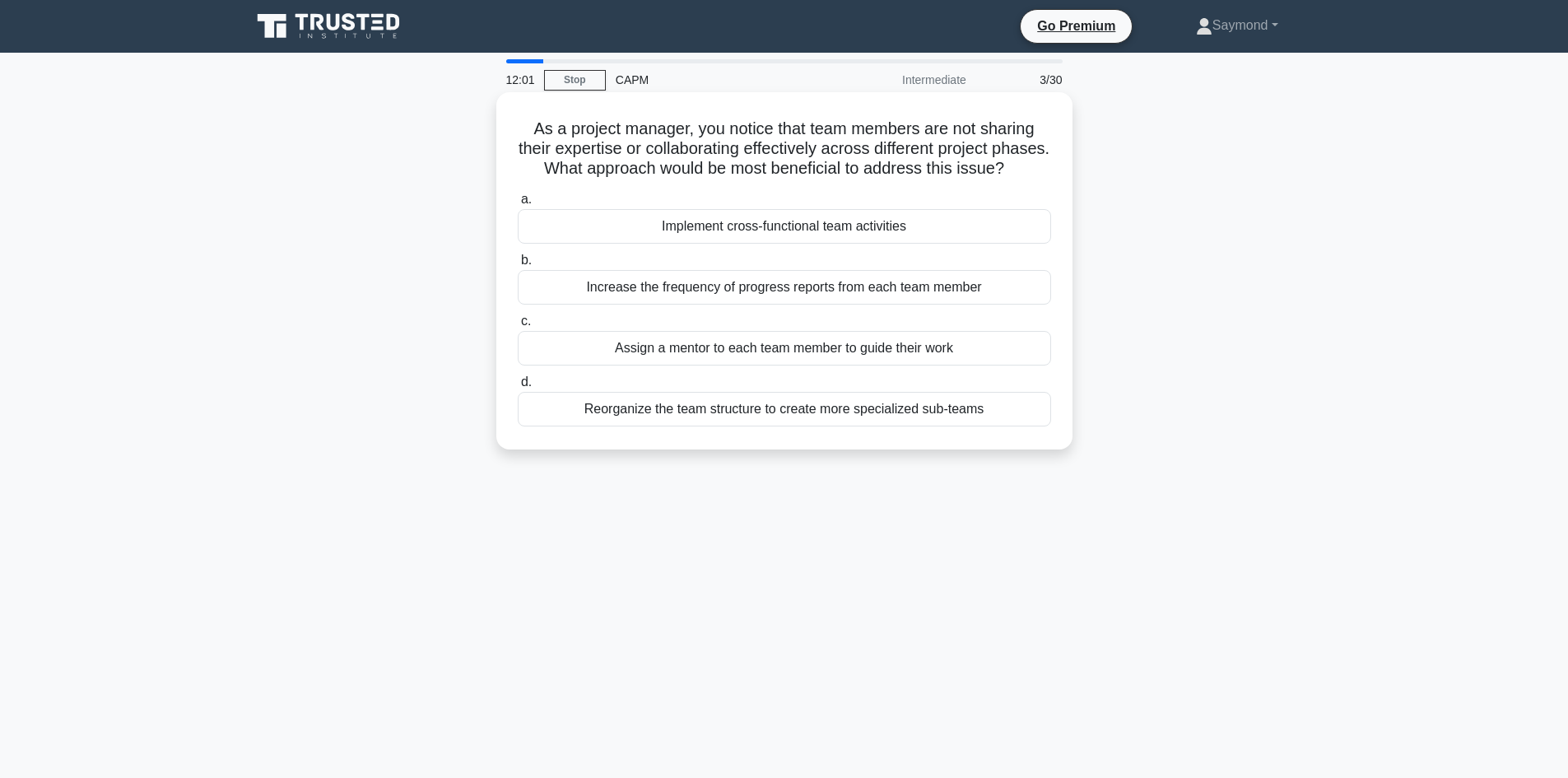
click at [844, 244] on div "Implement cross-functional team activities" at bounding box center [784, 226] width 533 height 35
click at [518, 205] on input "a. Implement cross-functional team activities" at bounding box center [518, 200] width 0 height 11
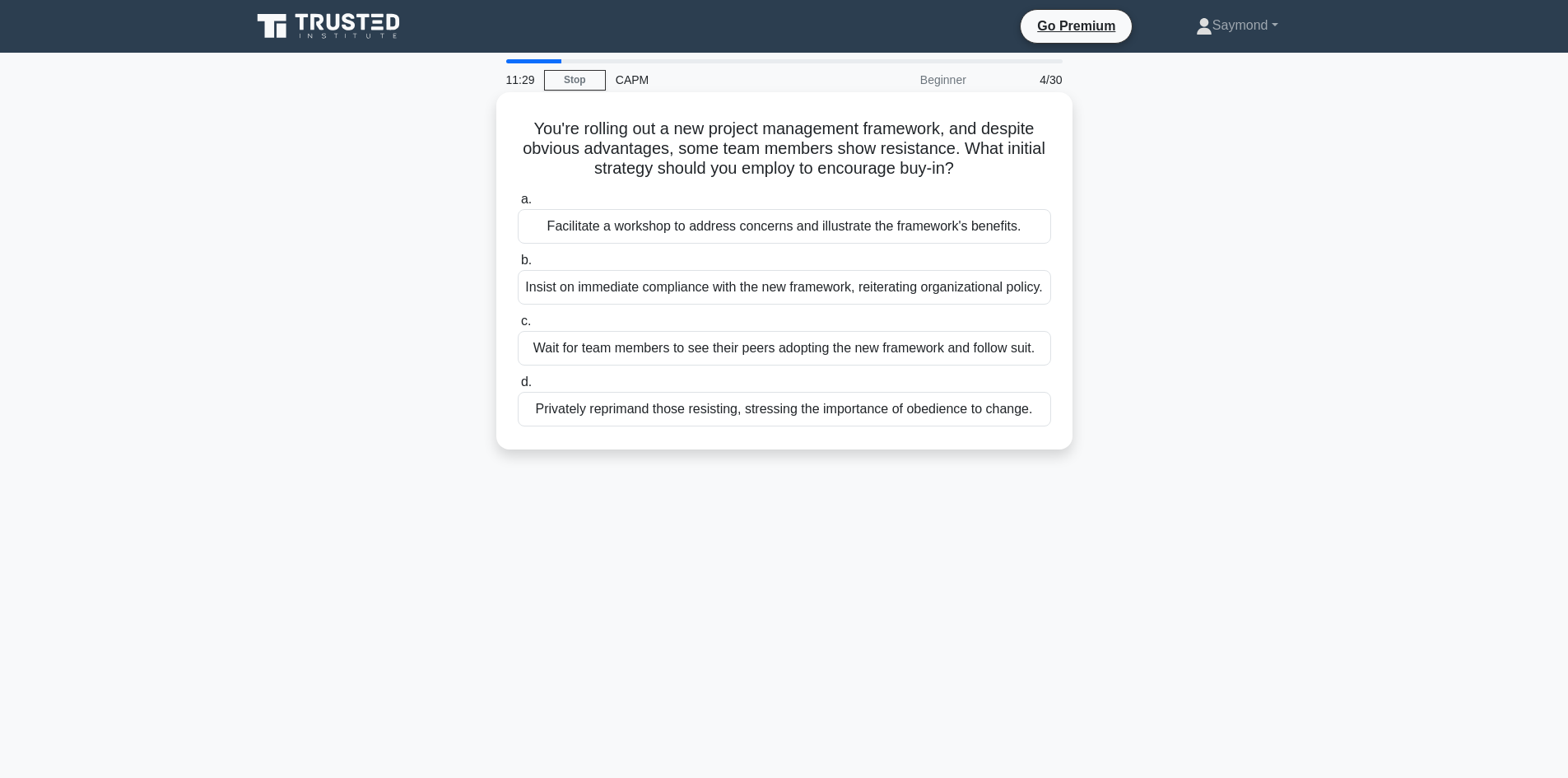
click at [884, 239] on div "Facilitate a workshop to address concerns and illustrate the framework's benefi…" at bounding box center [784, 226] width 533 height 35
click at [518, 205] on input "a. Facilitate a workshop to address concerns and illustrate the framework's ben…" at bounding box center [518, 200] width 0 height 11
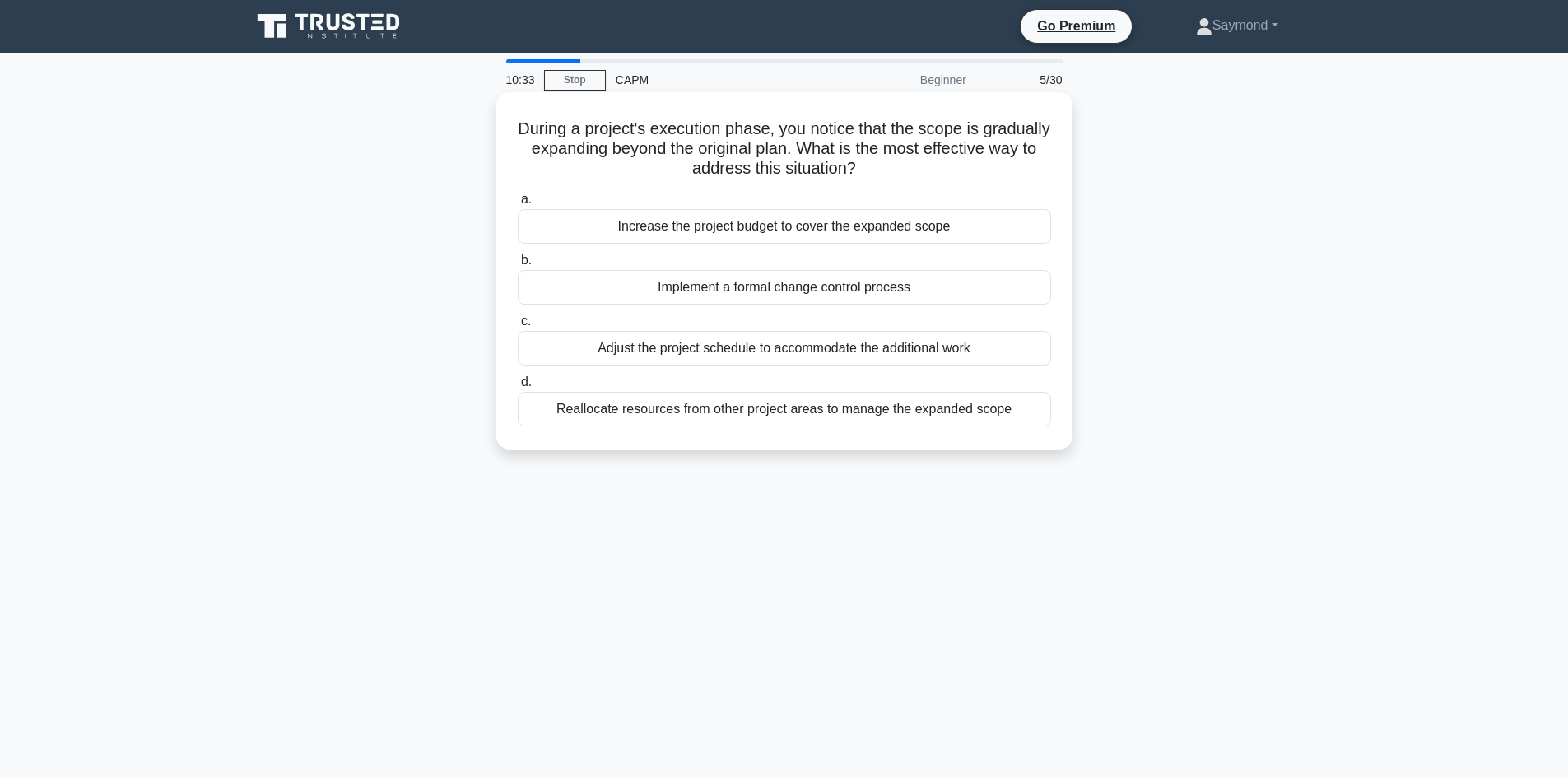
click at [857, 295] on div "Implement a formal change control process" at bounding box center [784, 287] width 533 height 35
click at [518, 266] on input "b. Implement a formal change control process" at bounding box center [518, 260] width 0 height 11
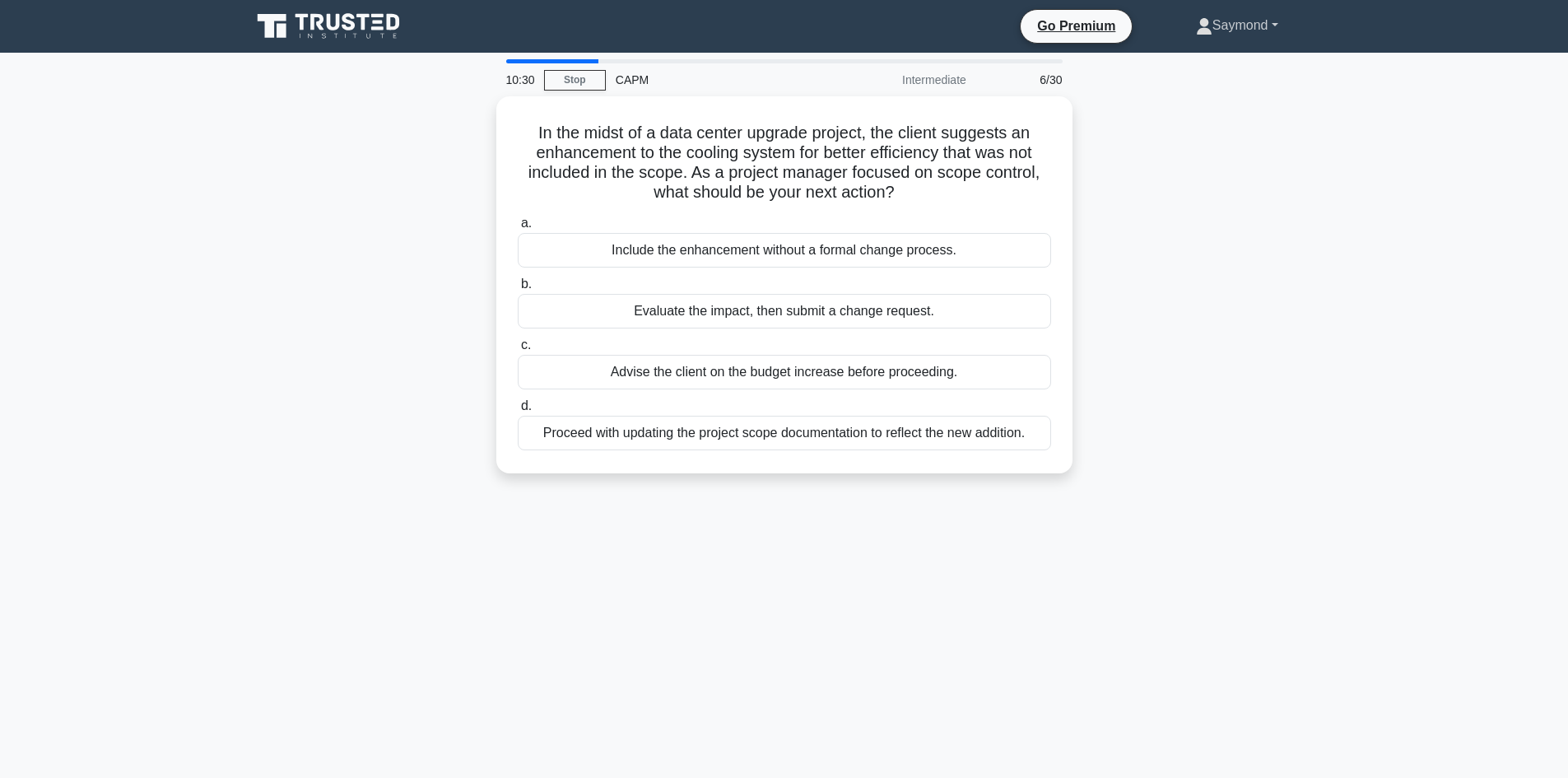
click at [1217, 20] on link "Saymond" at bounding box center [1237, 26] width 161 height 33
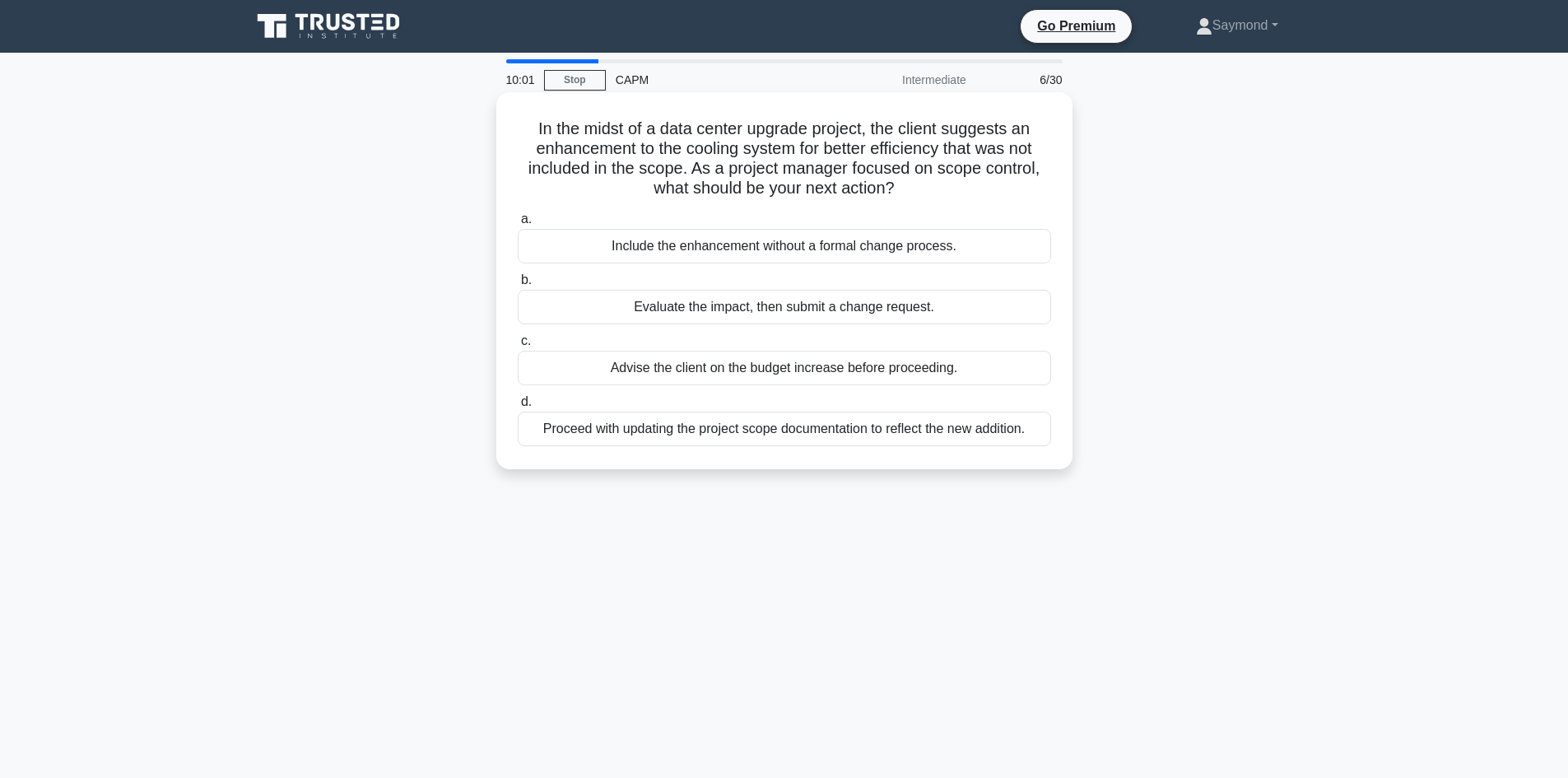
drag, startPoint x: 825, startPoint y: 368, endPoint x: 817, endPoint y: 363, distance: 9.4
click at [821, 365] on div "a. Include the enhancement without a formal change process. b. Evaluate the imp…" at bounding box center [784, 328] width 553 height 244
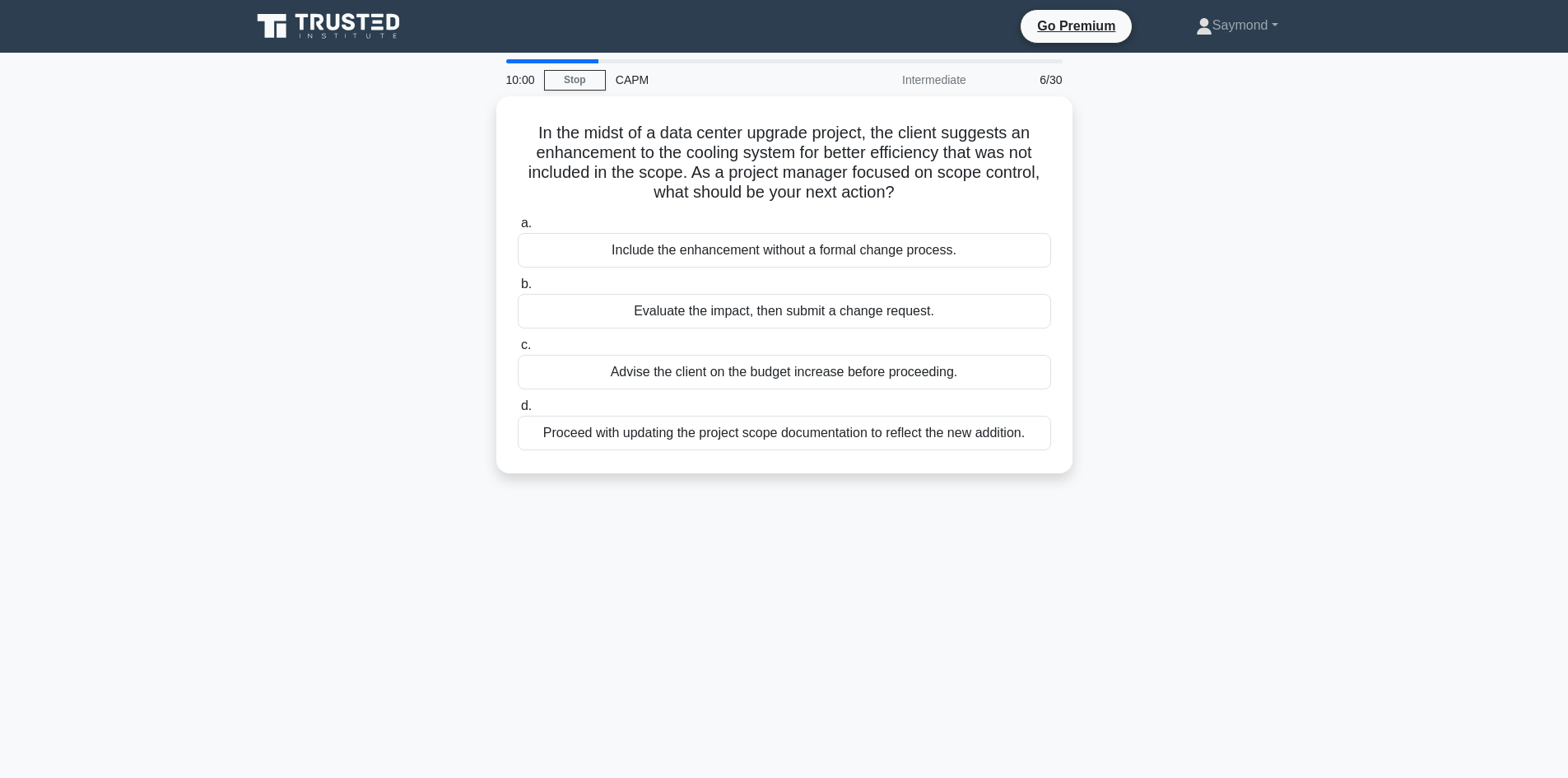
click at [1288, 357] on div "In the midst of a data center upgrade project, the client suggests an enhanceme…" at bounding box center [785, 294] width 1087 height 397
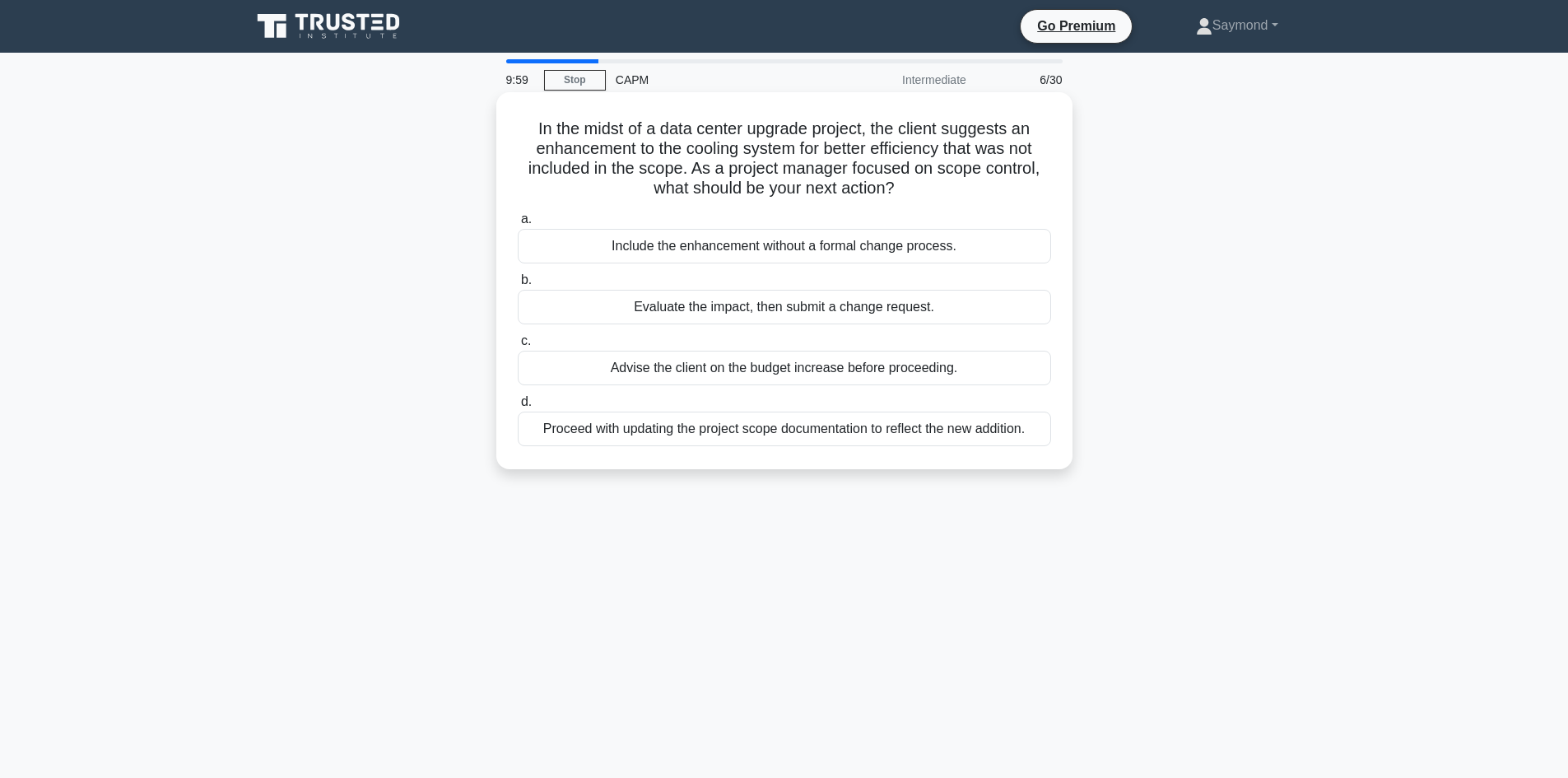
click at [795, 309] on div "Evaluate the impact, then submit a change request." at bounding box center [784, 307] width 533 height 35
click at [518, 286] on input "b. Evaluate the impact, then submit a change request." at bounding box center [518, 280] width 0 height 11
